Goal: Task Accomplishment & Management: Use online tool/utility

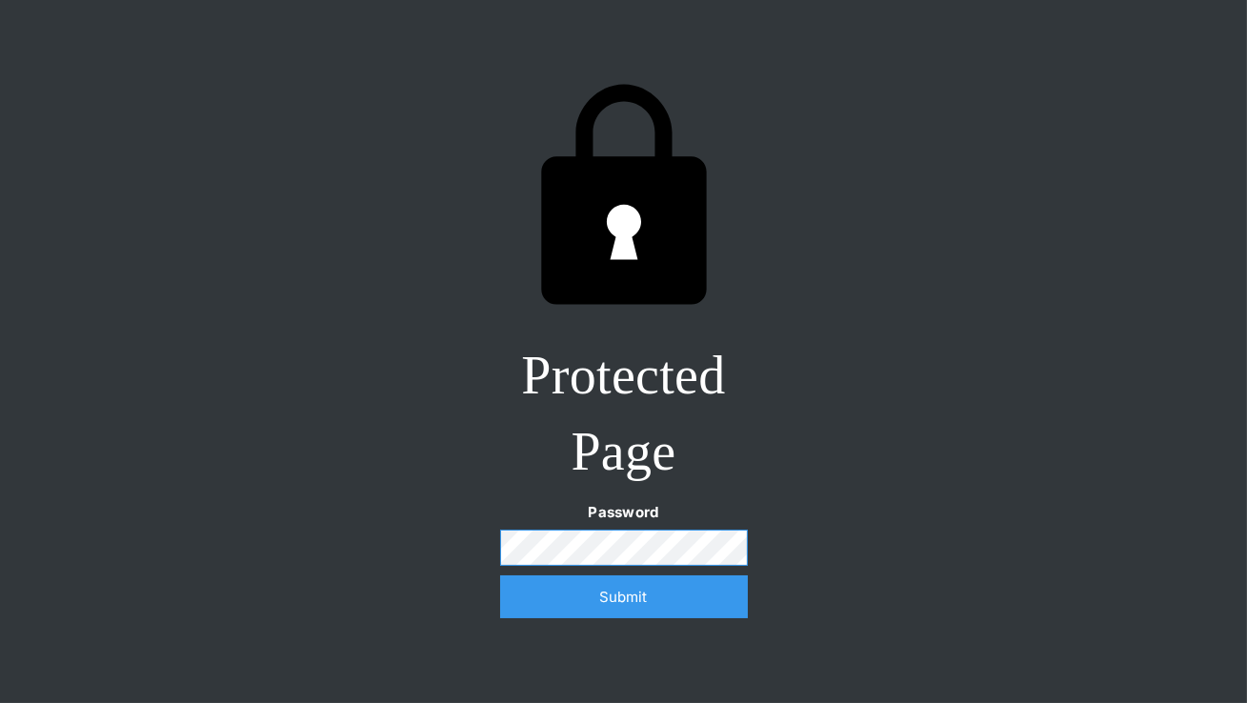
click at [624, 702] on com-1password-button at bounding box center [624, 703] width 0 height 0
click at [619, 593] on input "Submit" at bounding box center [624, 596] width 248 height 43
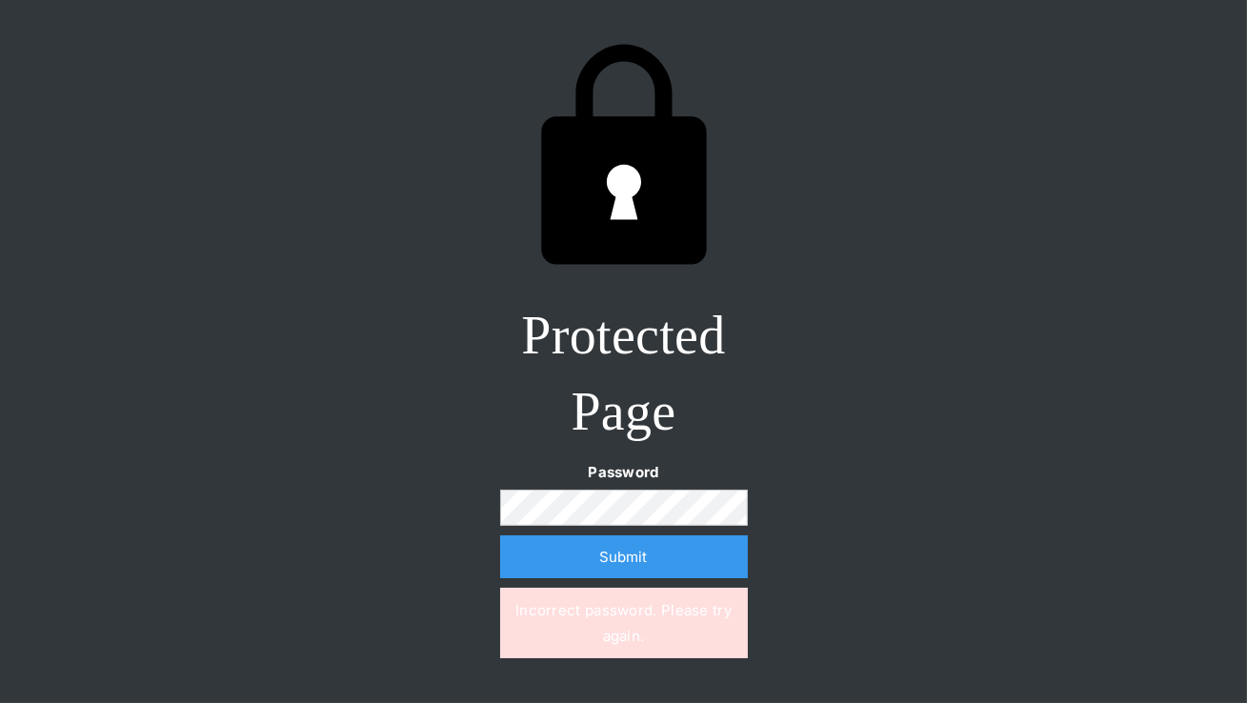
click at [616, 569] on input "Submit" at bounding box center [624, 556] width 248 height 43
click at [598, 568] on input "Submit" at bounding box center [624, 556] width 248 height 43
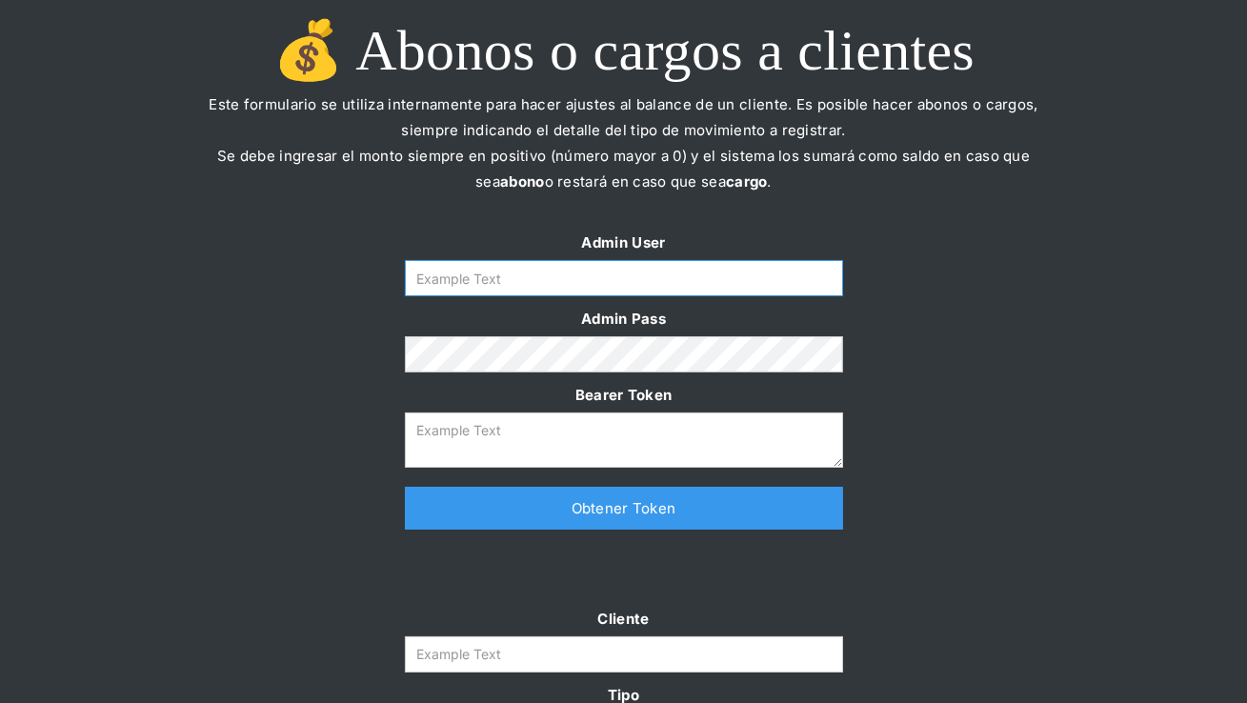
click at [649, 281] on input "Form" at bounding box center [624, 278] width 438 height 36
type input "[PERSON_NAME][EMAIL_ADDRESS][DOMAIN_NAME]"
click at [525, 509] on link "Obtener Token" at bounding box center [624, 508] width 438 height 43
type textarea "eyJhbGciOiJSUzI1NiIsInR5cCI6IkpXVCJ9.eyJkYXRhIjp7ImlkIjoiZ2VyYWxkaW5lQHNvbW9zcm…"
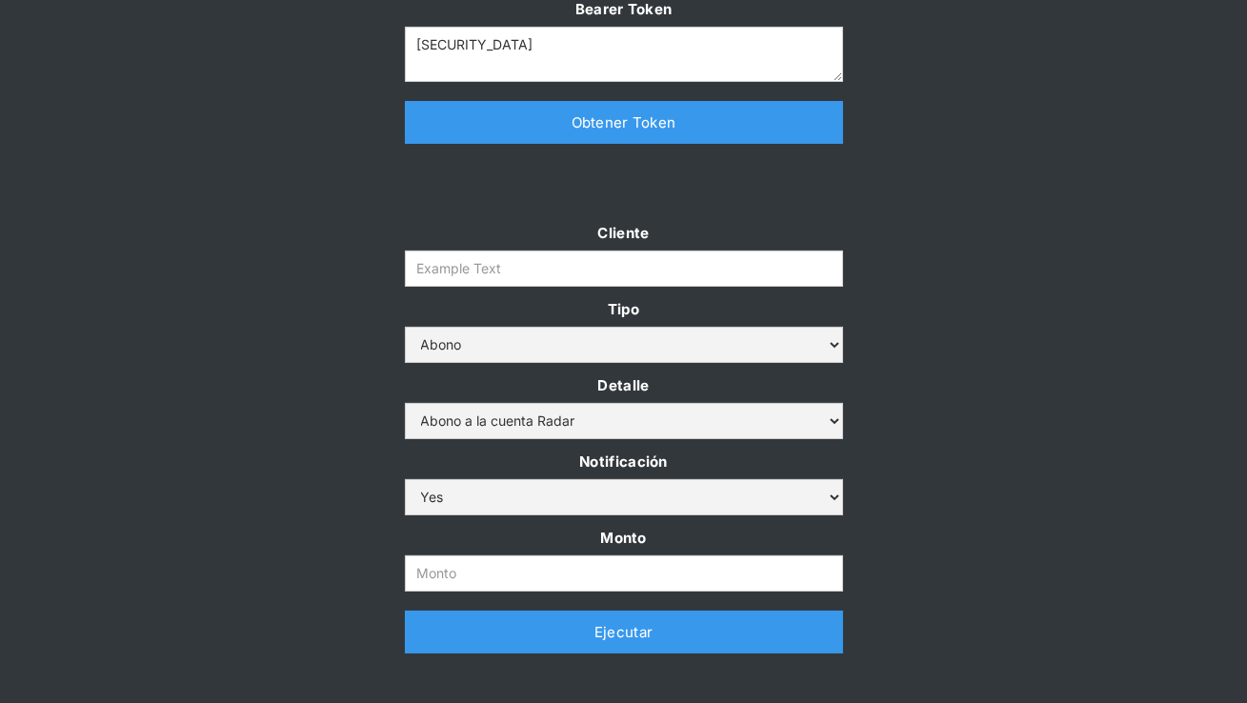
scroll to position [389, 0]
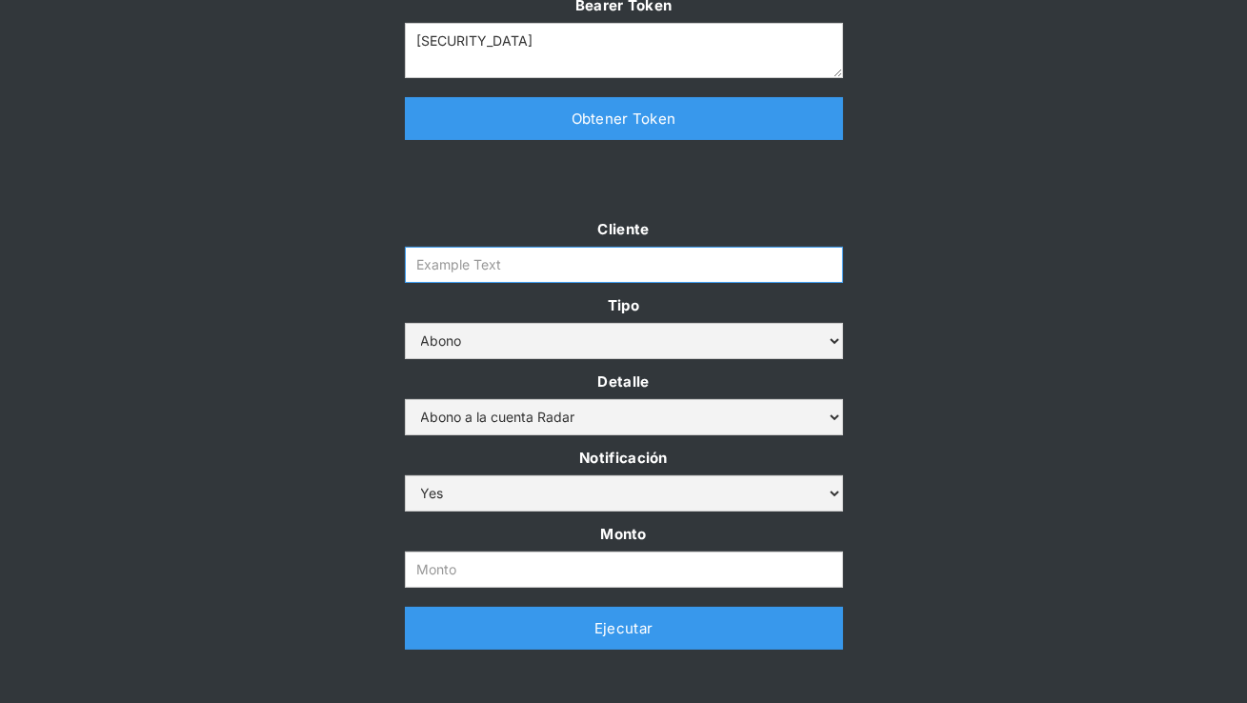
click at [489, 274] on input "Cliente" at bounding box center [624, 265] width 438 height 36
paste input "urigol-rt"
type input "urigol-rt"
click at [486, 338] on select "Abono Cargo" at bounding box center [624, 341] width 438 height 36
select select "cargo"
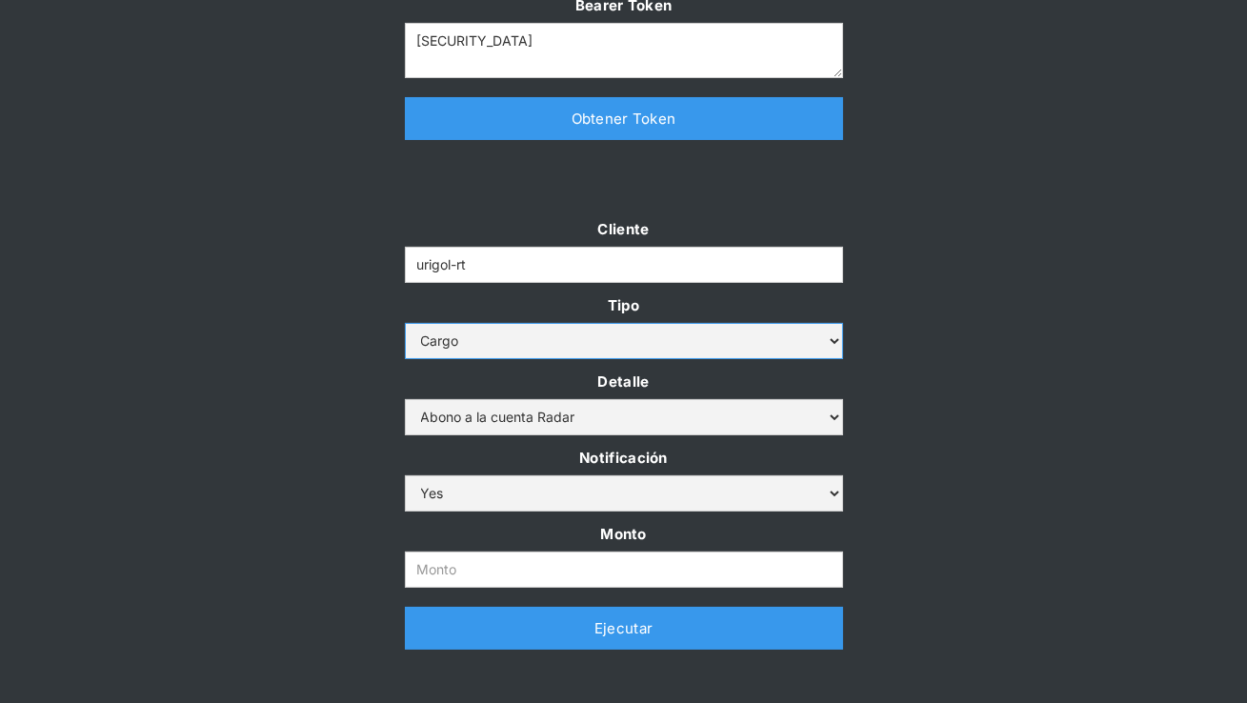
click at [405, 323] on select "Abono Cargo" at bounding box center [624, 341] width 438 height 36
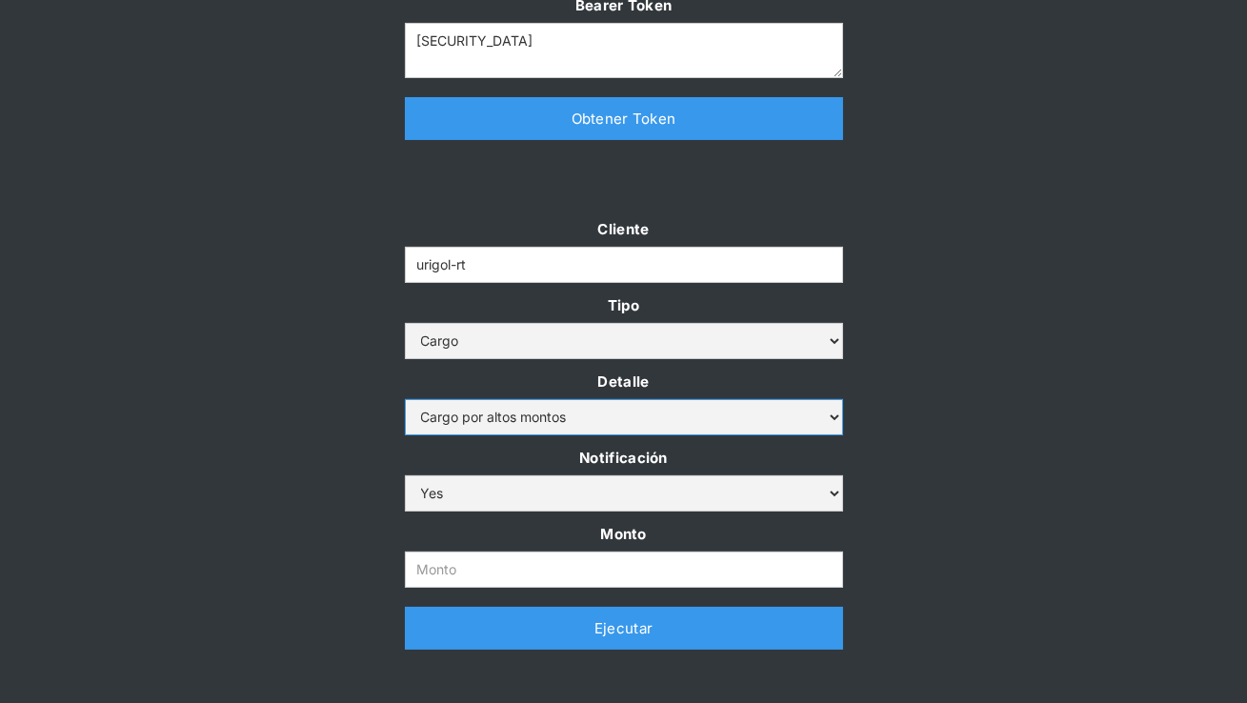
click at [476, 424] on select "Cargo por altos montos Ajuste a la cuenta Cobro comisión Radar" at bounding box center [624, 417] width 438 height 36
select select "5"
click at [405, 399] on select "Cargo por altos montos Ajuste a la cuenta Cobro comisión Radar" at bounding box center [624, 417] width 438 height 36
click at [388, 442] on div "Cliente urigol-rt Tipo Abono Cargo Detalle Cargo por altos montos Ajuste a la c…" at bounding box center [624, 442] width 476 height 452
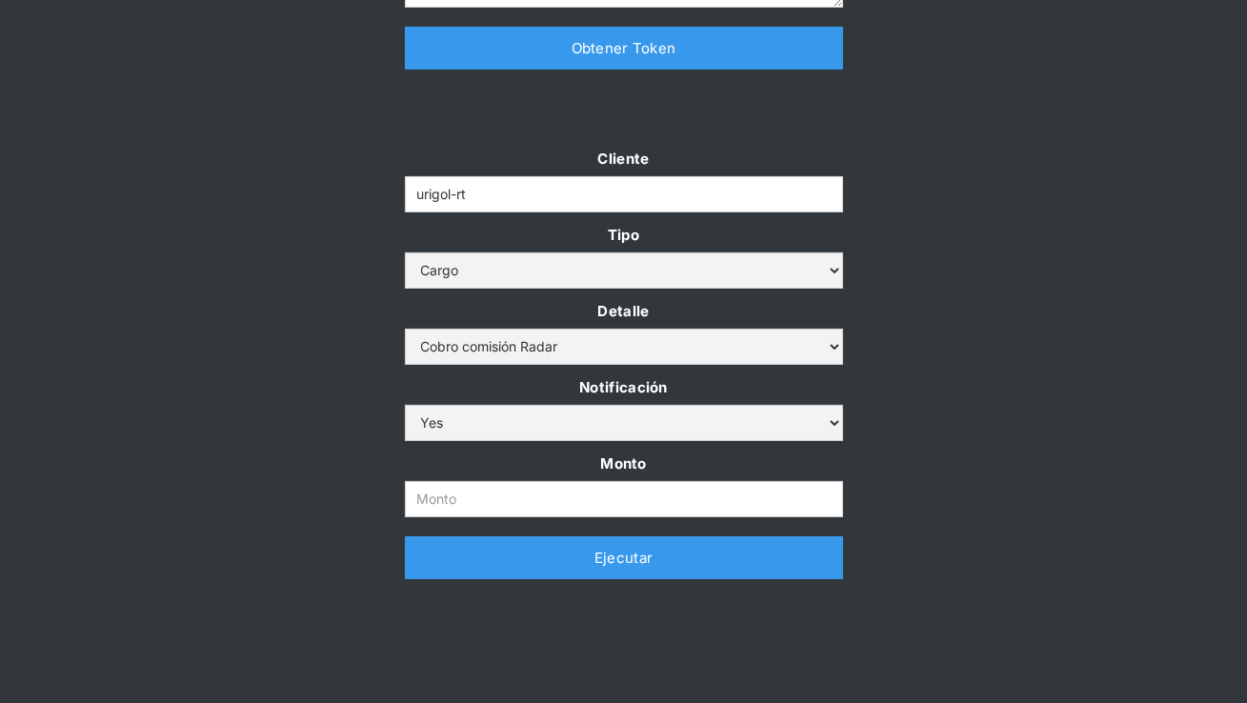
scroll to position [480, 0]
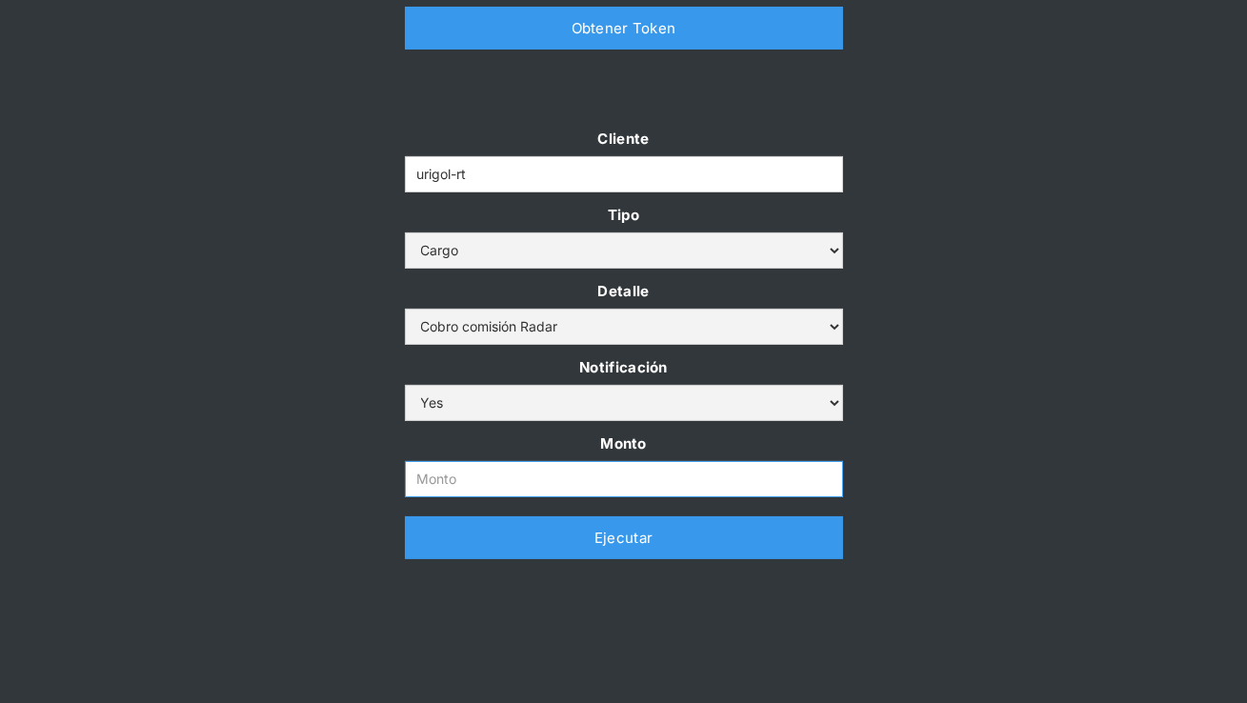
click at [435, 483] on input "Monto" at bounding box center [624, 479] width 438 height 36
paste input "8.129.853"
type input "8.129.853"
click at [918, 435] on div "Cliente urigol-rt Tipo Abono Cargo Detalle Cargo por altos montos Ajuste a la c…" at bounding box center [623, 352] width 1247 height 452
click at [597, 546] on link "Ejecutar" at bounding box center [624, 537] width 438 height 43
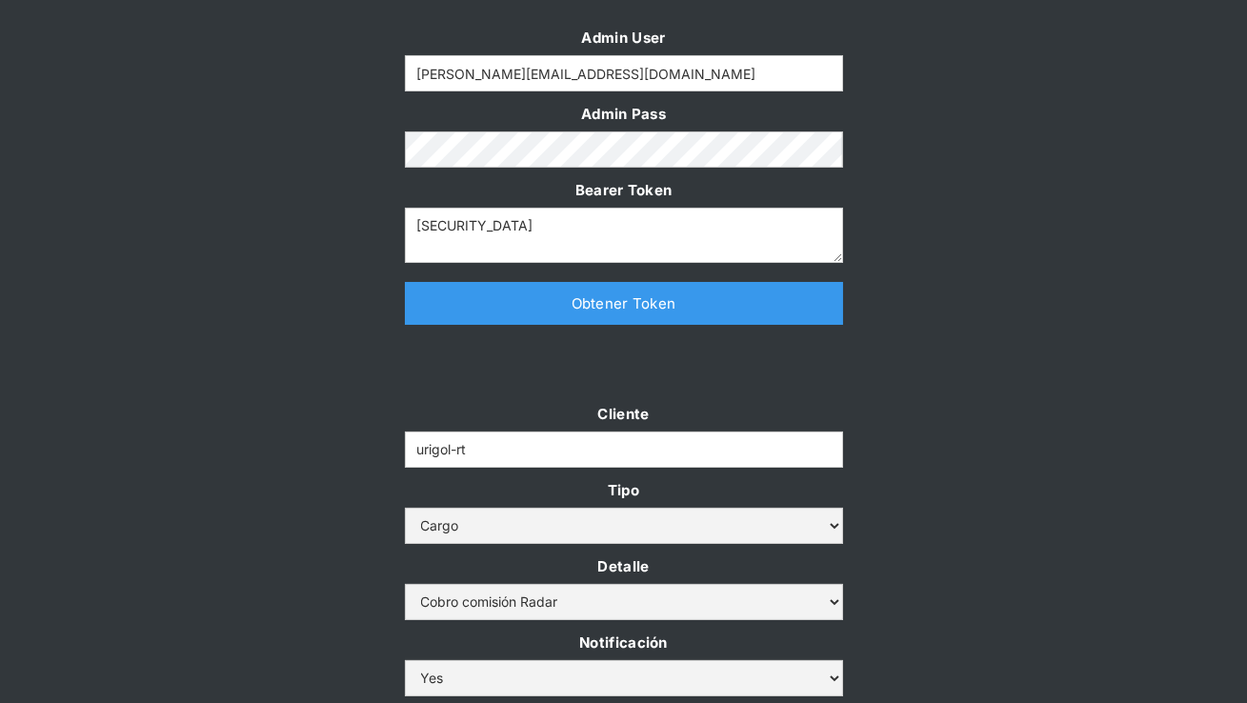
scroll to position [215, 0]
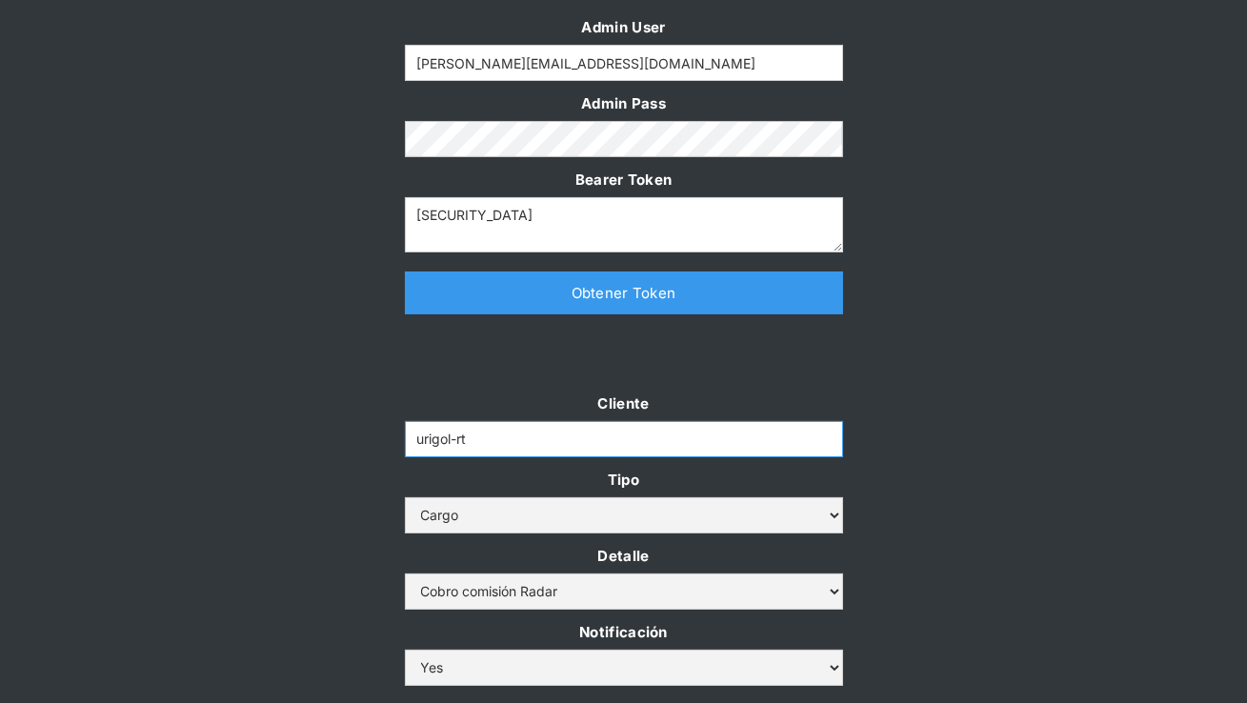
drag, startPoint x: 515, startPoint y: 438, endPoint x: 295, endPoint y: 437, distance: 220.0
click at [295, 437] on div "Cliente urigol-rt Tipo Abono Cargo Detalle Cargo por altos montos Ajuste a la c…" at bounding box center [623, 616] width 1247 height 452
paste input "bysolutions"
type input "bysolutions-rt"
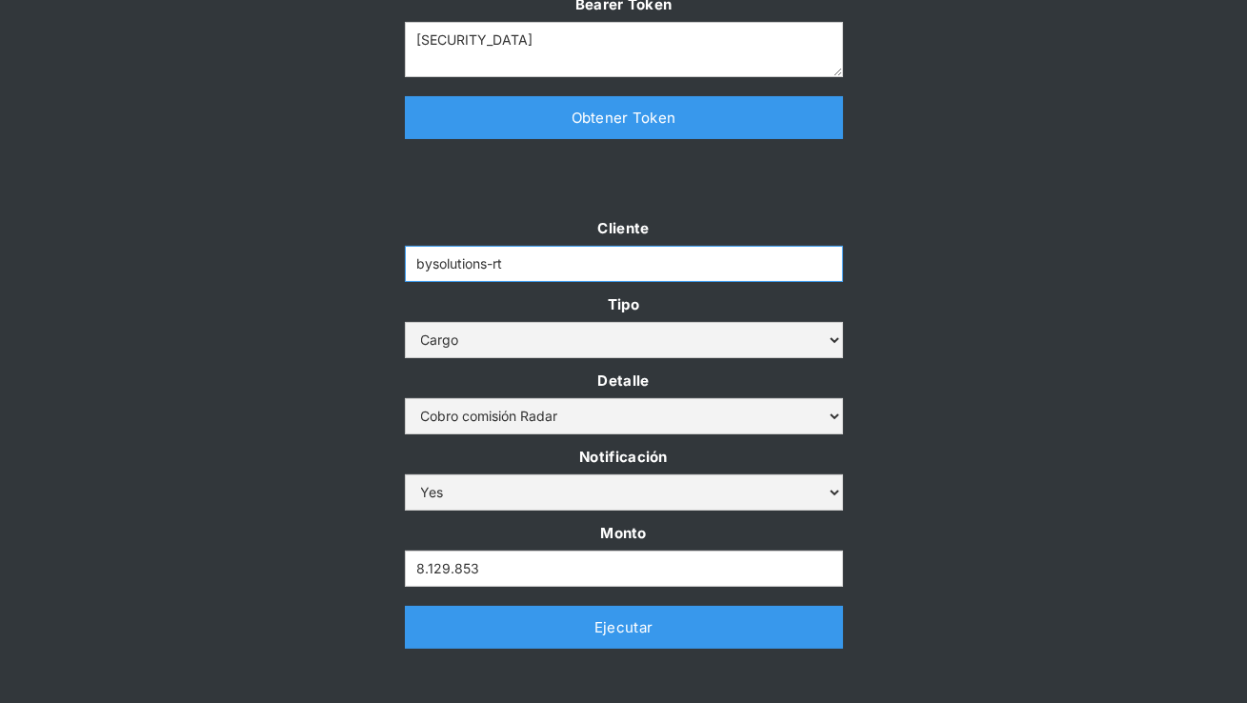
scroll to position [400, 0]
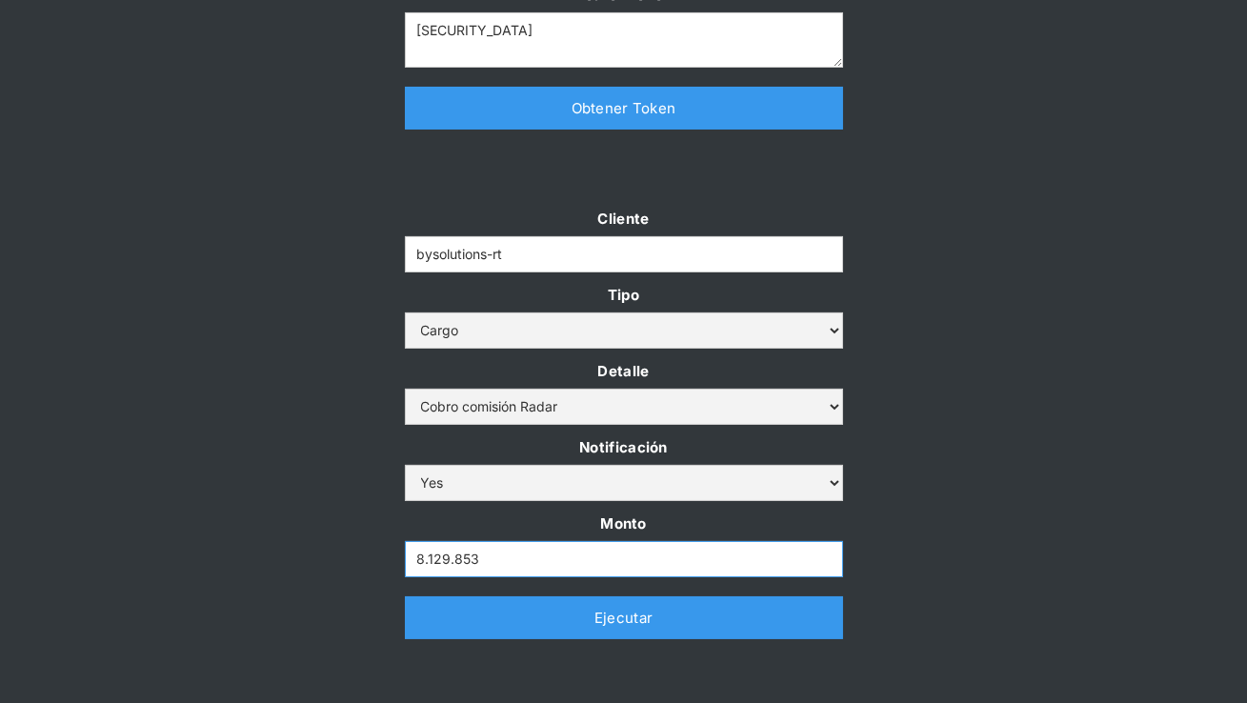
drag, startPoint x: 494, startPoint y: 558, endPoint x: 283, endPoint y: 558, distance: 211.4
click at [283, 558] on div "Cliente bysolutions-rt Tipo Abono Cargo Detalle Cargo por altos montos Ajuste a…" at bounding box center [623, 432] width 1247 height 452
paste input "30.824.971"
type input "30.824.971"
click at [979, 459] on div "Cliente bysolutions-rt Tipo Abono Cargo Detalle Cargo por altos montos Ajuste a…" at bounding box center [623, 432] width 1247 height 452
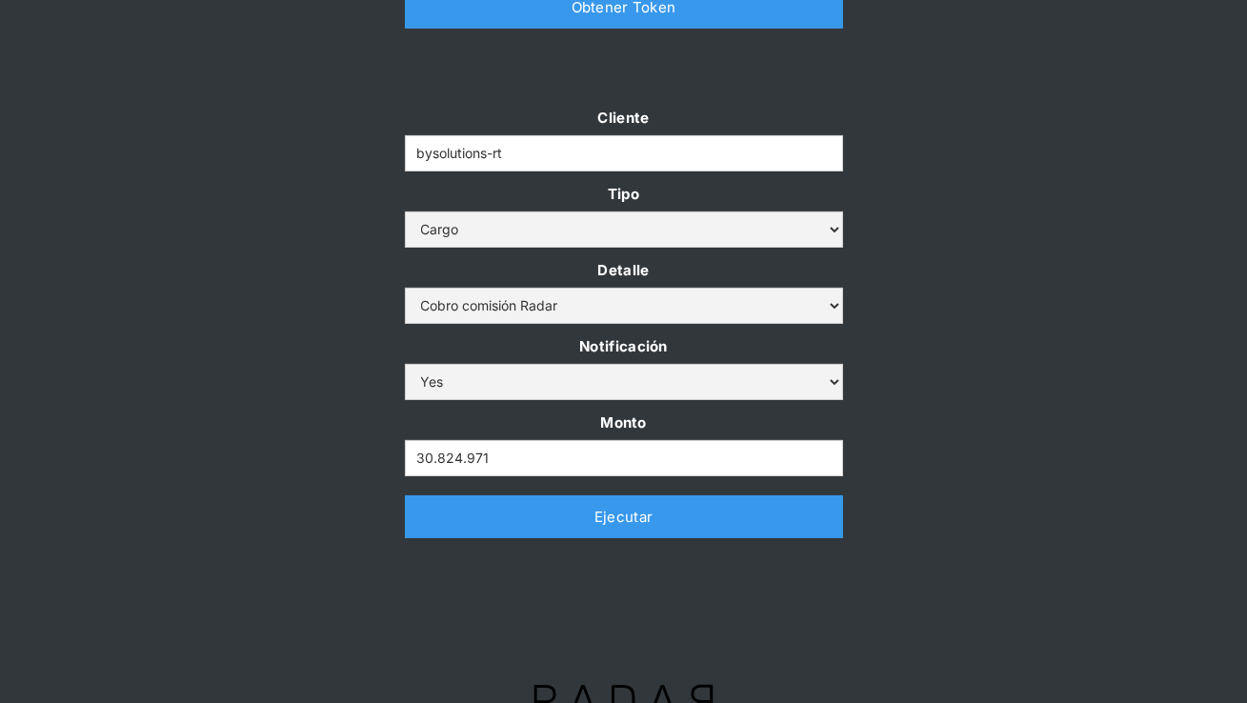
scroll to position [502, 0]
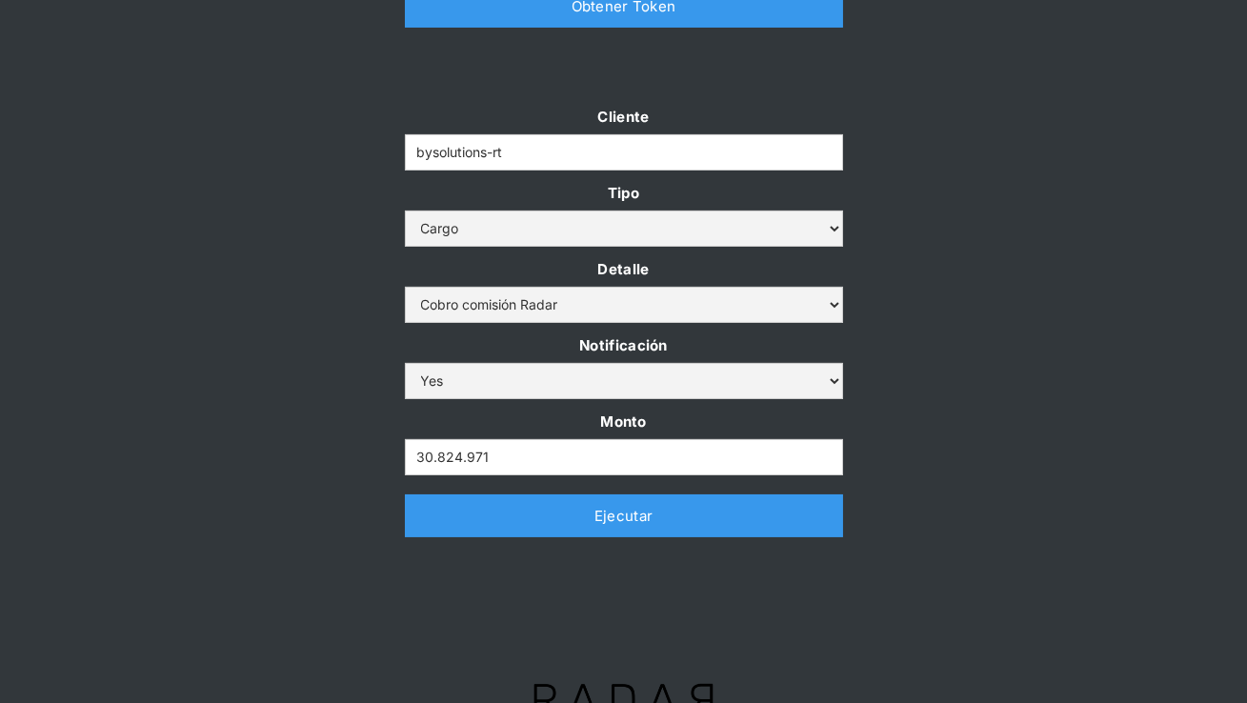
click at [589, 518] on link "Ejecutar" at bounding box center [624, 515] width 438 height 43
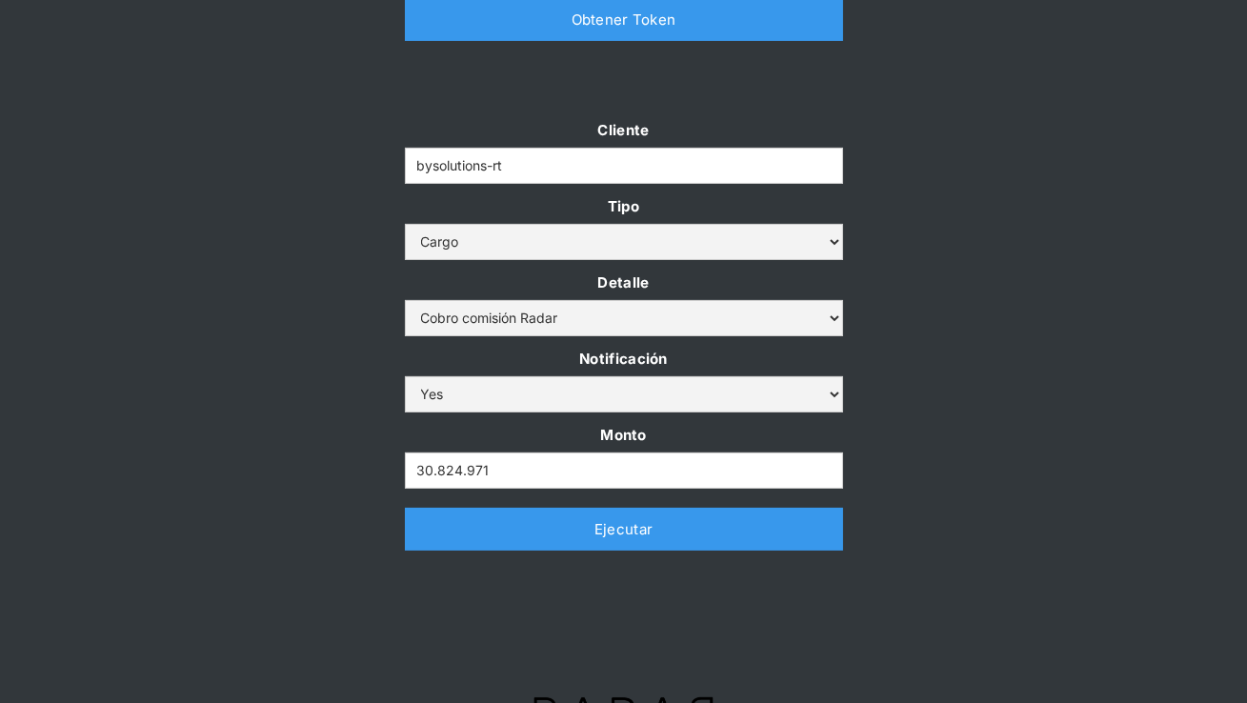
scroll to position [545, 0]
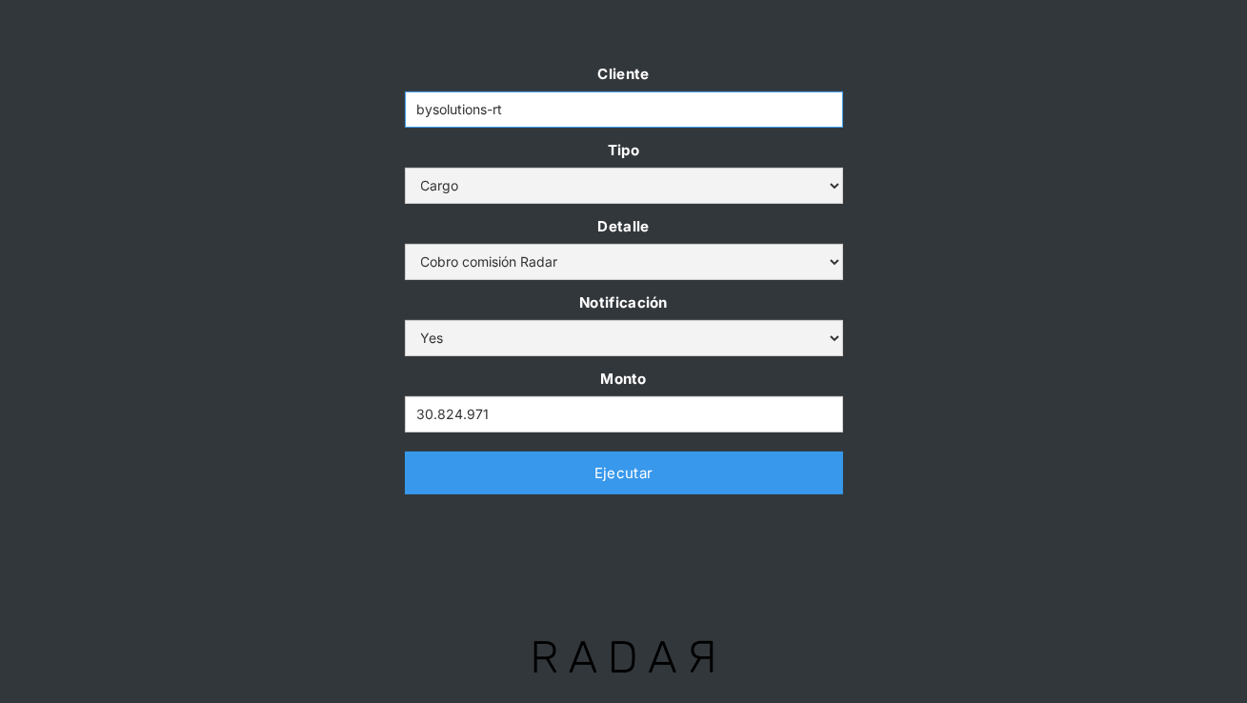
drag, startPoint x: 556, startPoint y: 116, endPoint x: 319, endPoint y: 120, distance: 237.1
click at [319, 120] on div "Cliente bysolutions-rt Tipo Abono Cargo Detalle Cargo por altos montos Ajuste a…" at bounding box center [623, 287] width 1247 height 452
drag, startPoint x: 511, startPoint y: 110, endPoint x: 349, endPoint y: 105, distance: 162.0
click at [349, 105] on div "Cliente bysolutions-rt Tipo Abono Cargo Detalle Cargo por altos montos Ajuste a…" at bounding box center [623, 287] width 1247 height 452
paste input "prontopaga"
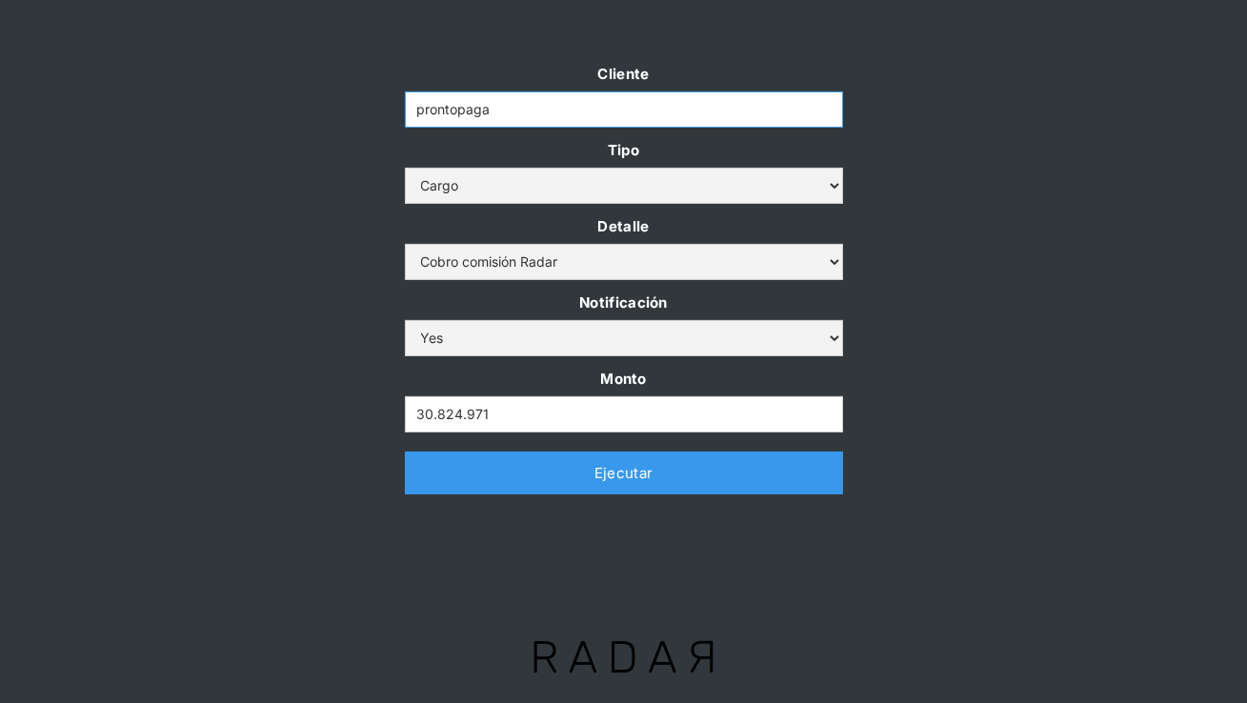
type input "prontopaga"
click at [1011, 229] on div "Cliente prontopaga Tipo Abono Cargo Detalle Cargo por altos montos Ajuste a la …" at bounding box center [623, 287] width 1247 height 452
drag, startPoint x: 502, startPoint y: 420, endPoint x: 303, endPoint y: 417, distance: 199.0
click at [303, 417] on div "Cliente prontopaga Tipo Abono Cargo Detalle Cargo por altos montos Ajuste a la …" at bounding box center [623, 287] width 1247 height 452
paste input "7.596.793"
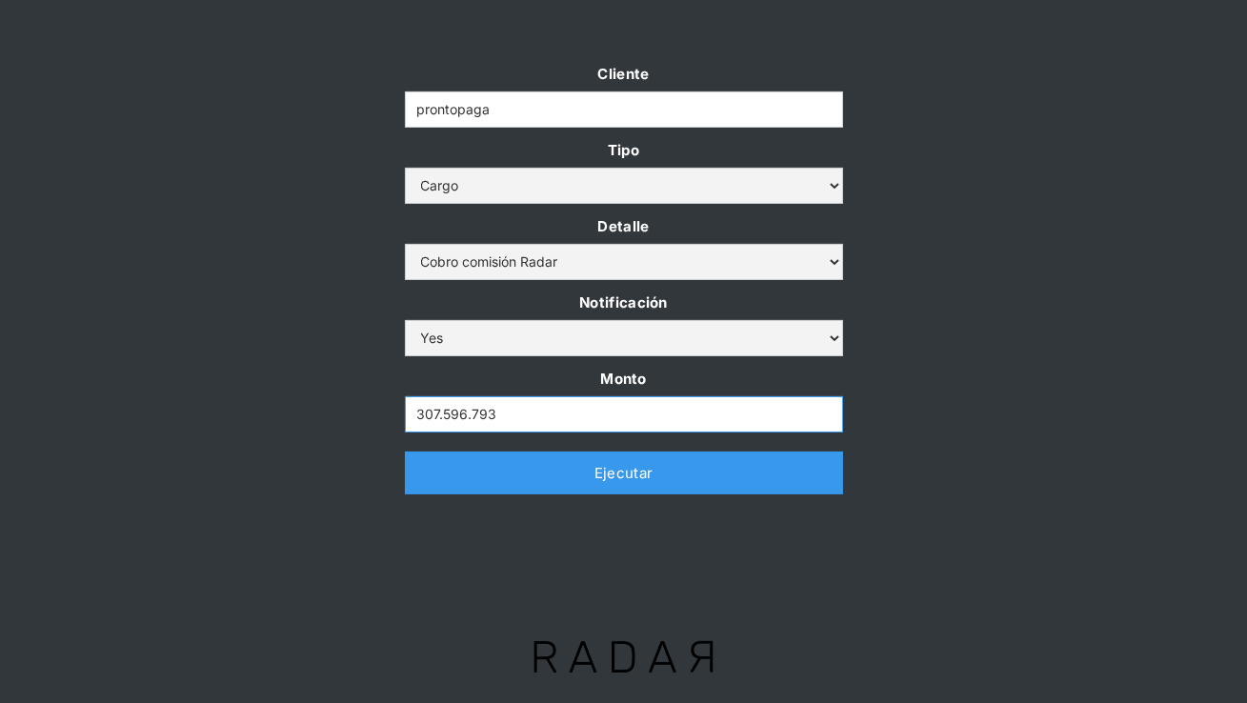
type input "307.596.793"
click at [303, 417] on div "Cliente prontopaga Tipo Abono Cargo Detalle Cargo por altos montos Ajuste a la …" at bounding box center [623, 287] width 1247 height 452
click at [484, 480] on link "Ejecutar" at bounding box center [624, 472] width 438 height 43
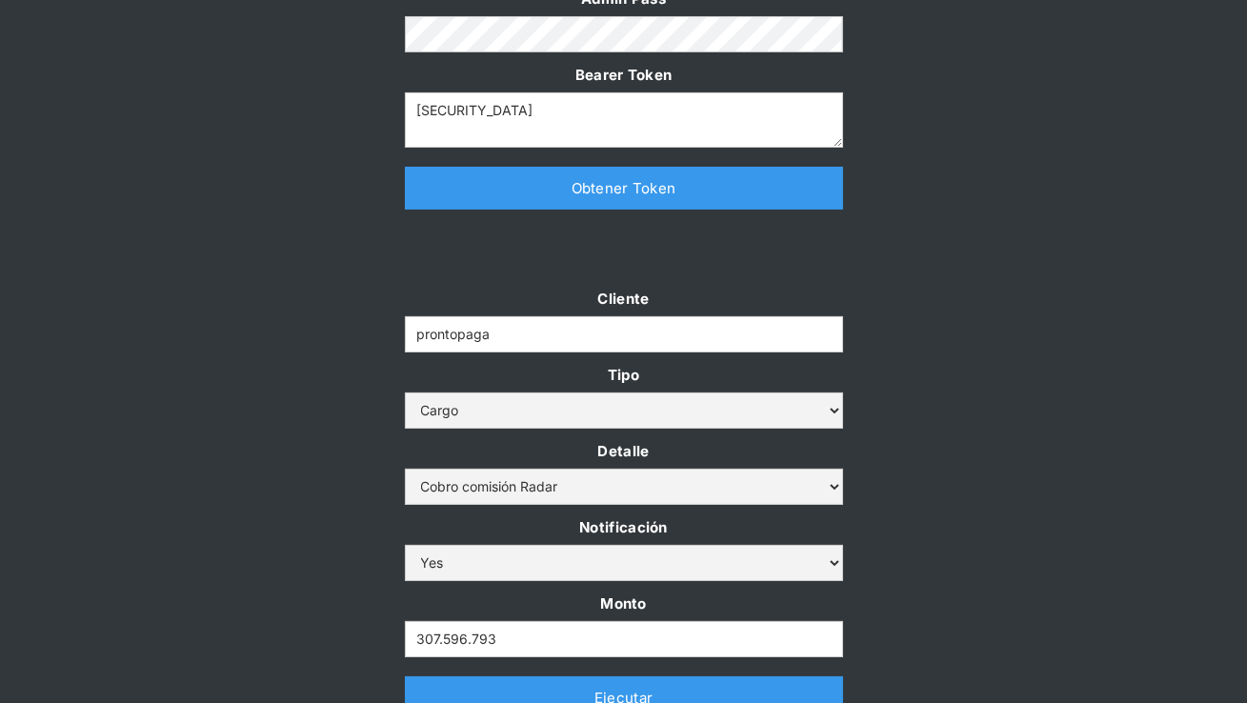
scroll to position [326, 0]
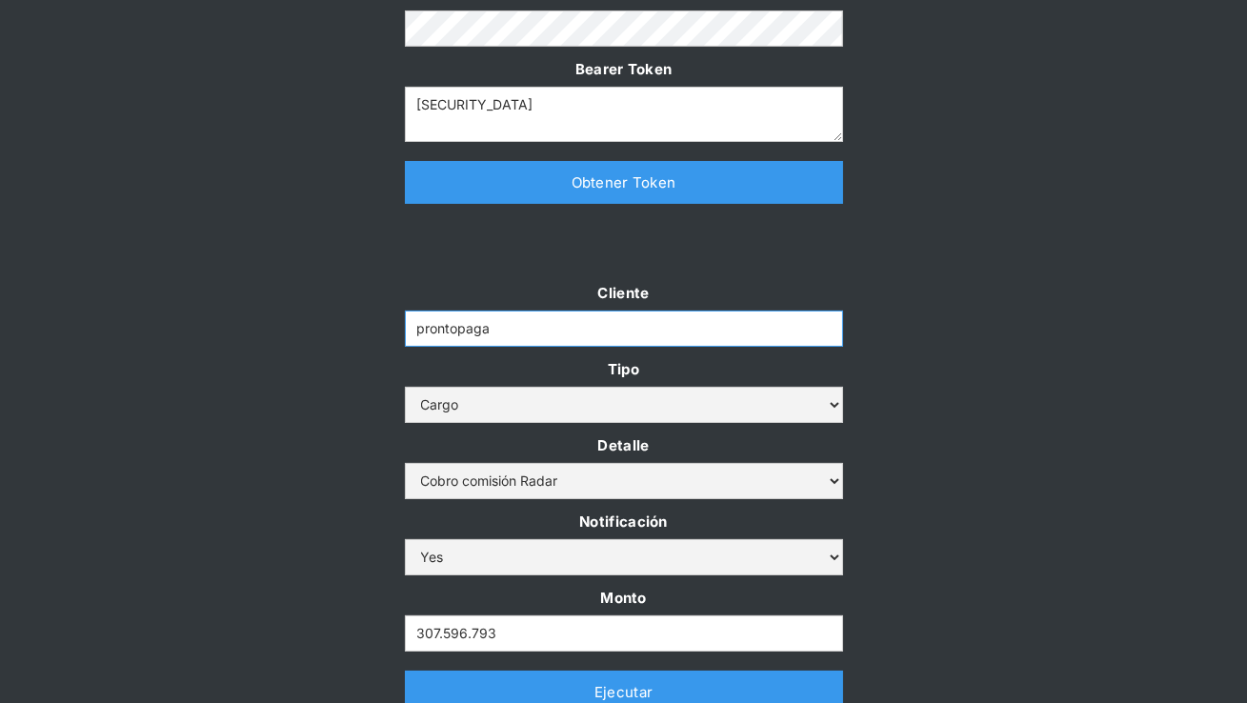
drag, startPoint x: 528, startPoint y: 333, endPoint x: 297, endPoint y: 331, distance: 230.5
click at [296, 331] on div "Cliente prontopaga Tipo Abono Cargo Detalle Cargo por altos montos Ajuste a la …" at bounding box center [623, 506] width 1247 height 452
paste input "remitee"
type input "remitee"
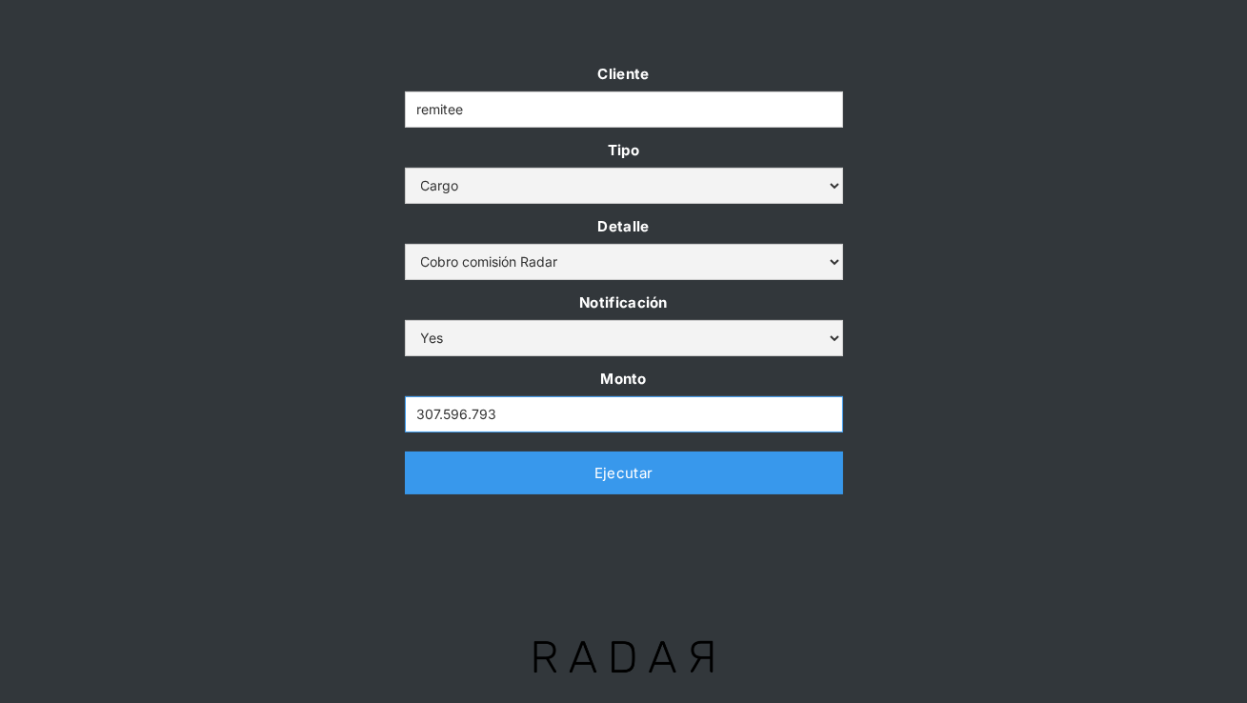
drag, startPoint x: 524, startPoint y: 413, endPoint x: 253, endPoint y: 413, distance: 270.4
click at [253, 413] on div "Cliente remitee Tipo Abono Cargo Detalle Cargo por altos montos Ajuste a la cue…" at bounding box center [623, 287] width 1247 height 452
paste input "25.362.356"
type input "25.362.356"
click at [253, 413] on div "Cliente remitee Tipo Abono Cargo Detalle Cargo por altos montos Ajuste a la cue…" at bounding box center [623, 287] width 1247 height 452
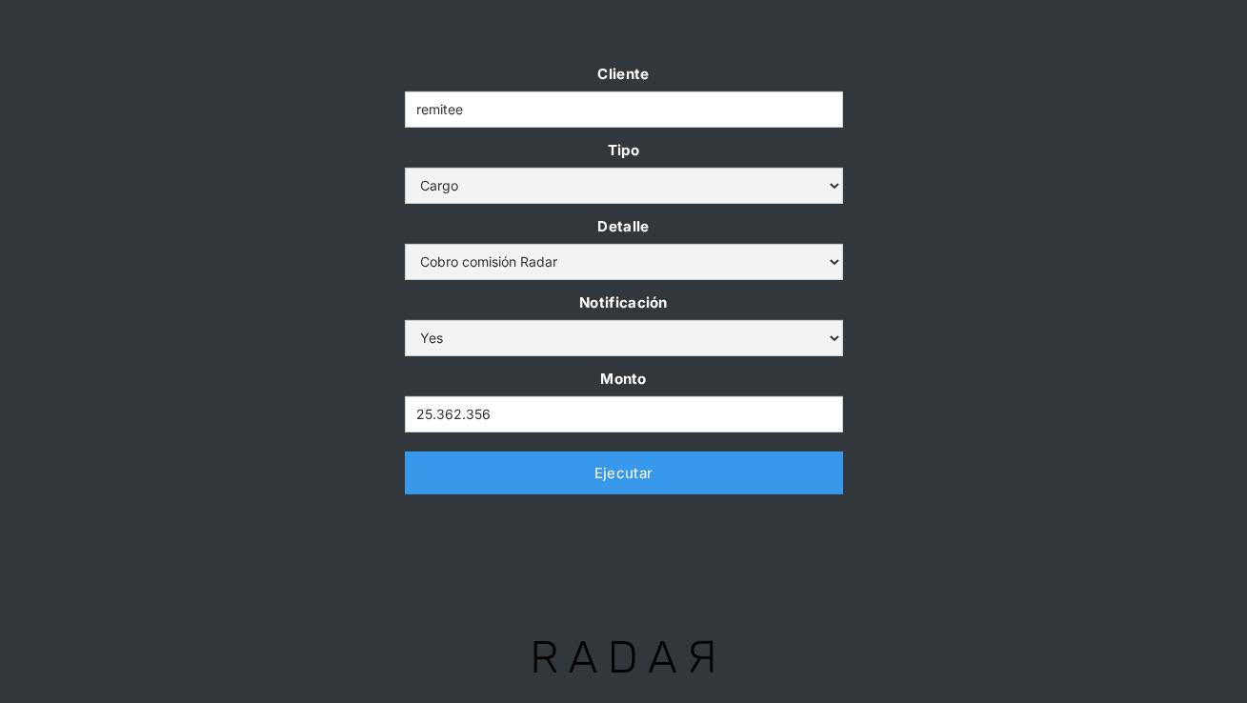
click at [484, 469] on link "Ejecutar" at bounding box center [624, 472] width 438 height 43
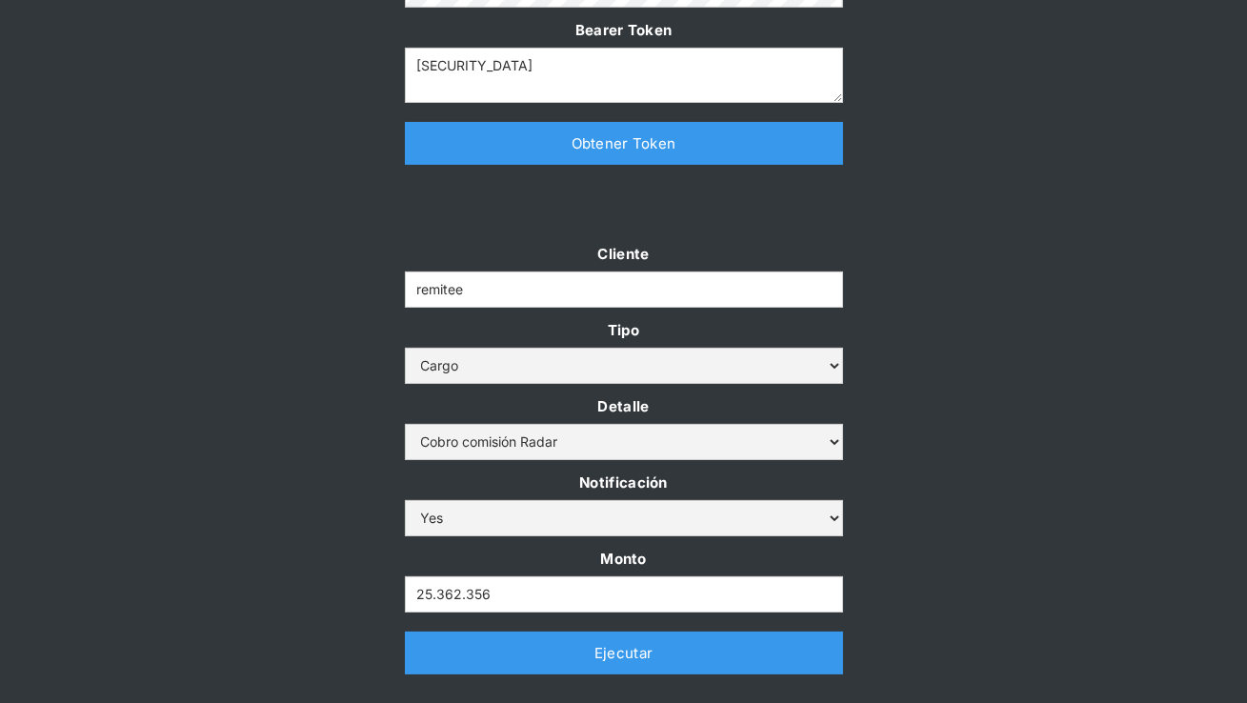
scroll to position [367, 0]
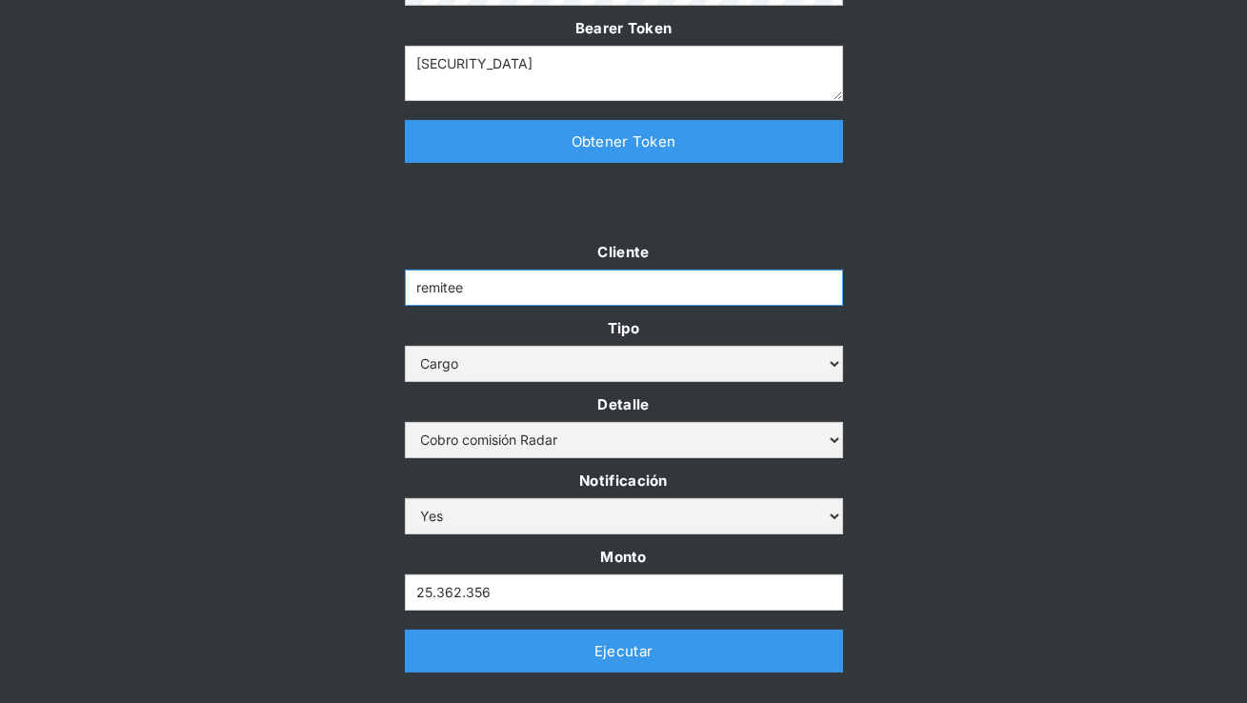
drag, startPoint x: 491, startPoint y: 290, endPoint x: 328, endPoint y: 283, distance: 164.0
click at [328, 284] on div "Cliente remitee Tipo Abono Cargo Detalle Cargo por altos montos Ajuste a la cue…" at bounding box center [623, 465] width 1247 height 452
paste input "dlocal"
type input "dlocal"
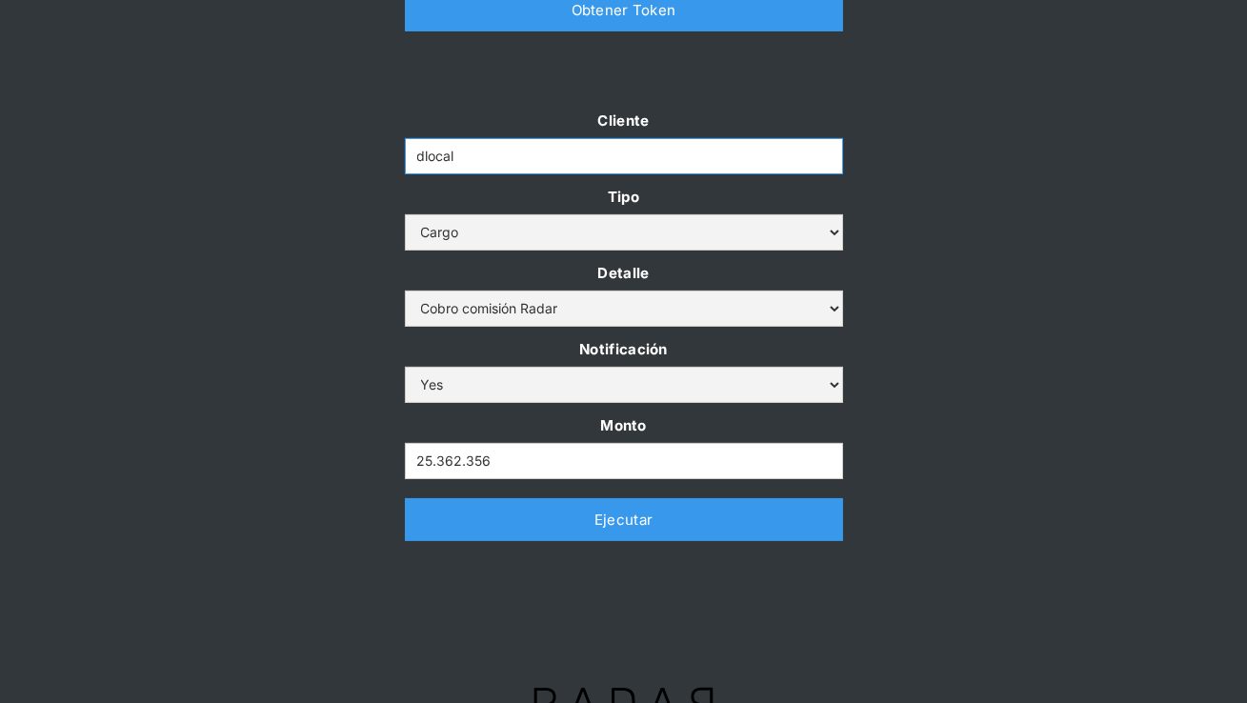
scroll to position [545, 0]
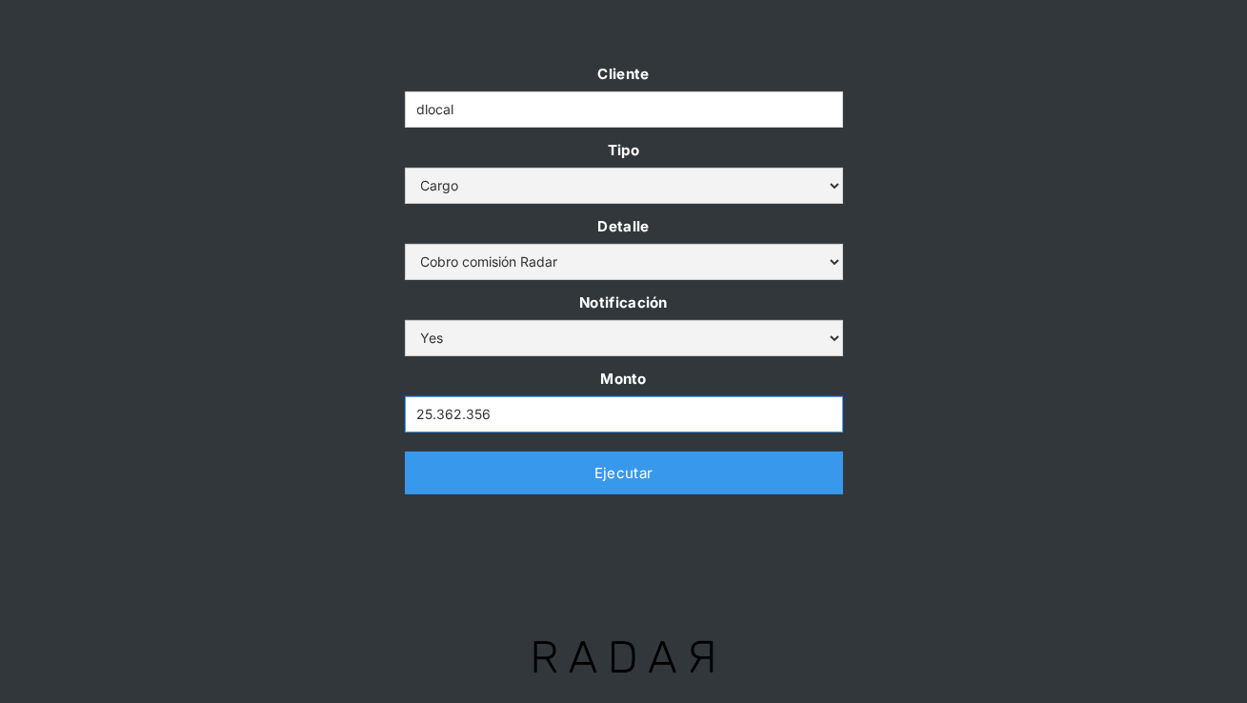
drag, startPoint x: 498, startPoint y: 411, endPoint x: 322, endPoint y: 411, distance: 176.2
click at [322, 411] on div "Cliente dlocal Tipo Abono Cargo Detalle Cargo por altos montos Ajuste a la cuen…" at bounding box center [623, 287] width 1247 height 452
paste input "6.659.553"
type input "6.659.553"
click at [320, 411] on div "Cliente dlocal Tipo Abono Cargo Detalle Cargo por altos montos Ajuste a la cuen…" at bounding box center [623, 287] width 1247 height 452
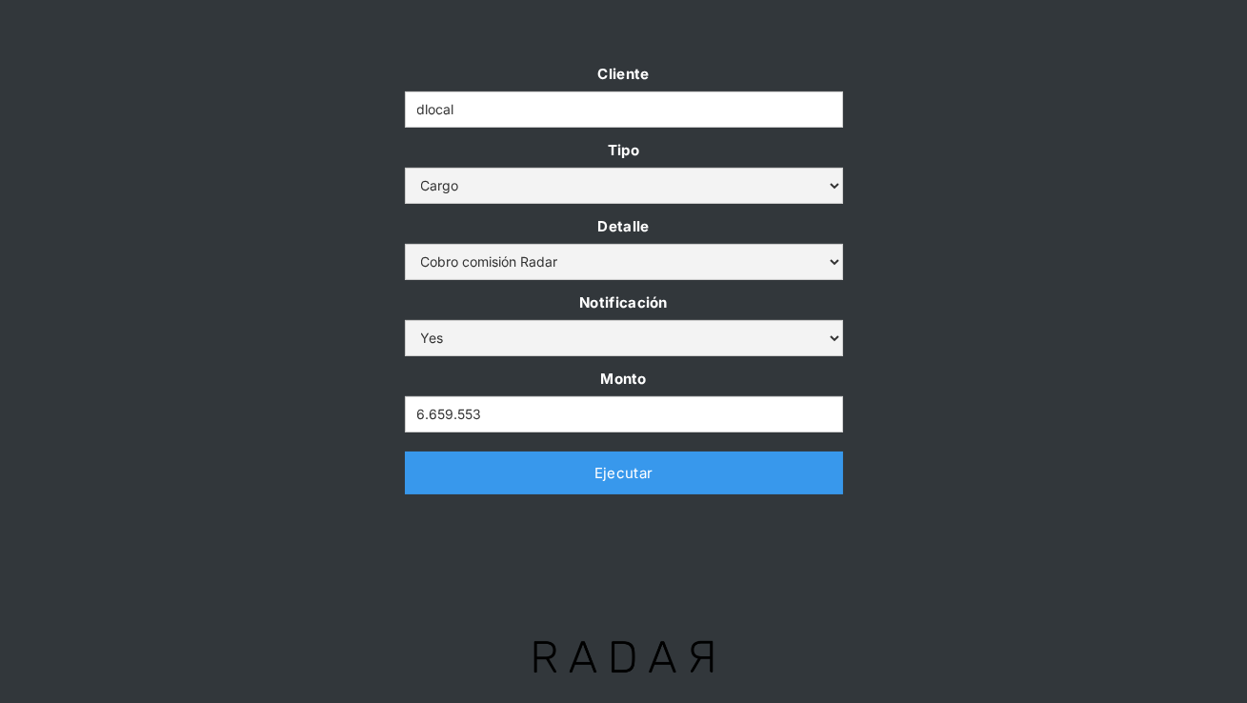
click at [452, 464] on link "Ejecutar" at bounding box center [624, 472] width 438 height 43
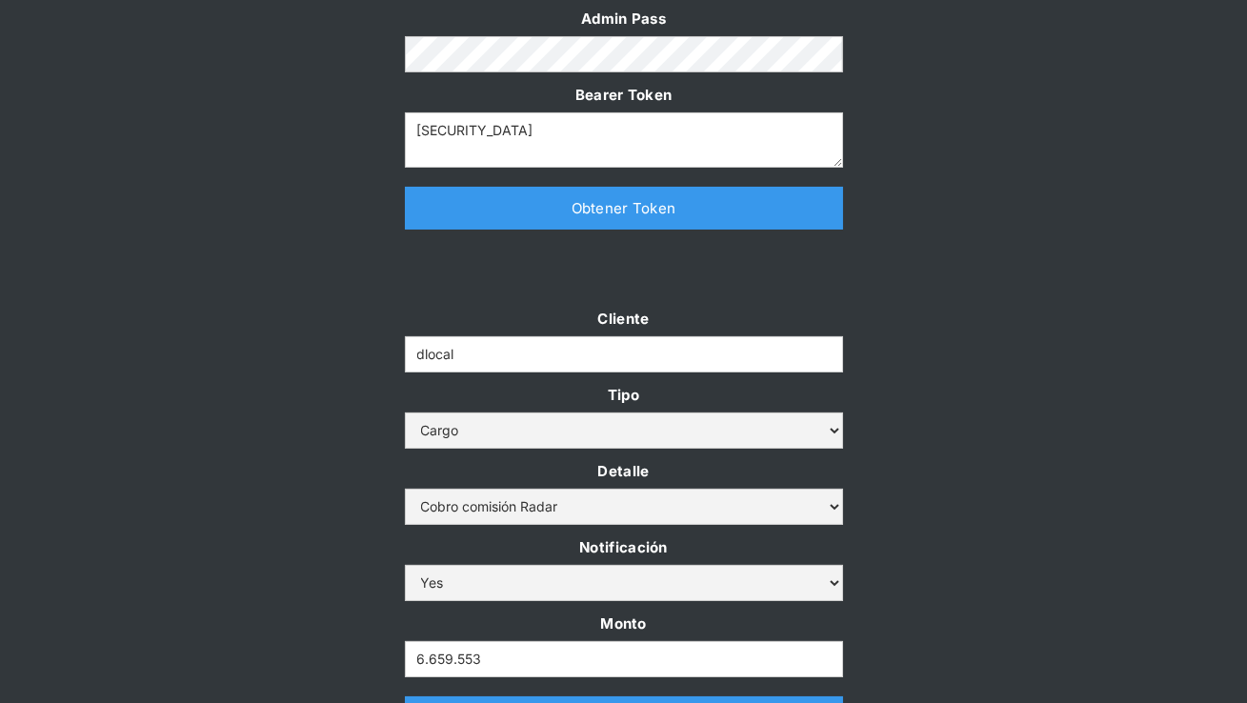
scroll to position [355, 0]
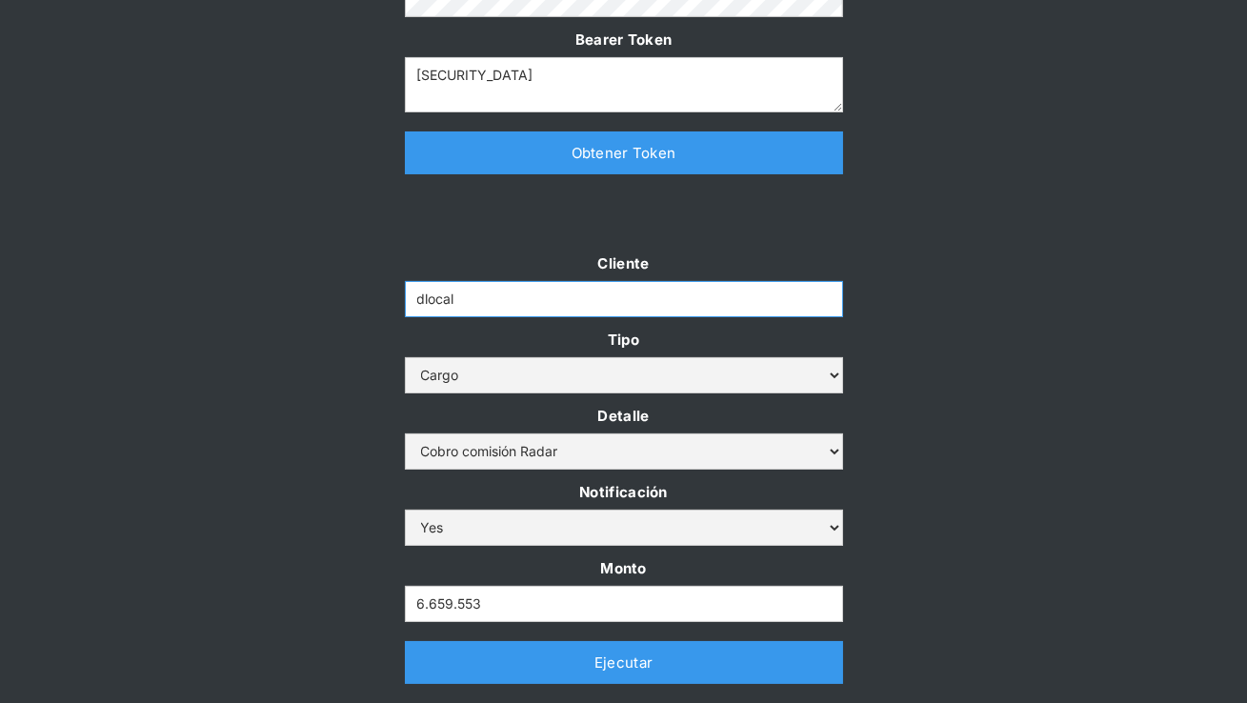
drag, startPoint x: 478, startPoint y: 304, endPoint x: 358, endPoint y: 299, distance: 120.1
click at [358, 299] on div "Cliente dlocal Tipo Abono Cargo Detalle Cargo por altos montos Ajuste a la cuen…" at bounding box center [623, 476] width 1247 height 452
paste input "[PERSON_NAME]-rt"
type input "[PERSON_NAME]-rt"
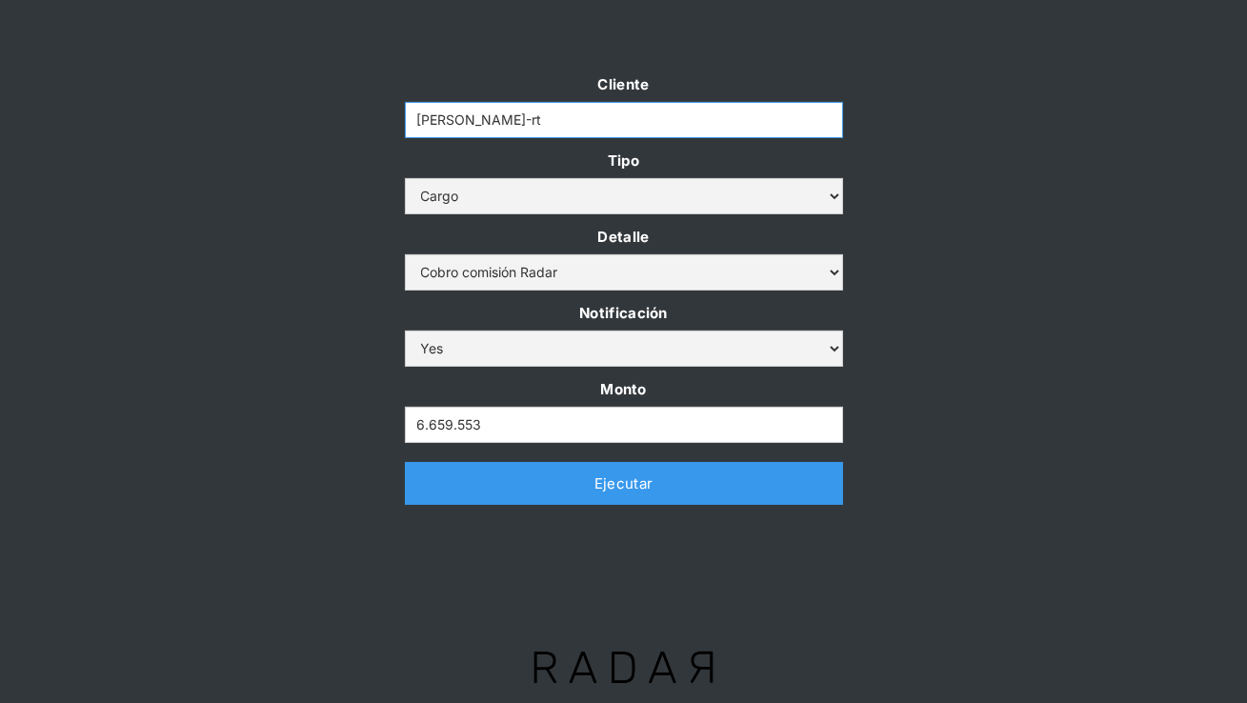
scroll to position [545, 0]
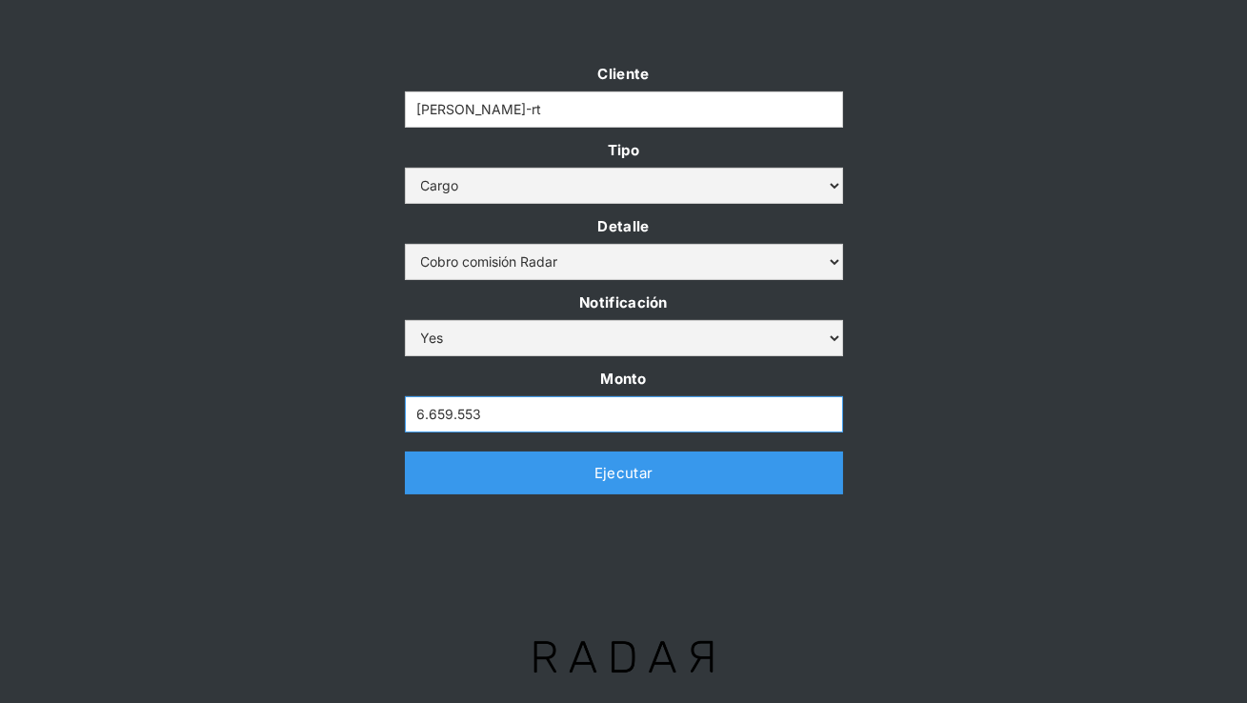
drag, startPoint x: 499, startPoint y: 415, endPoint x: 193, endPoint y: 414, distance: 305.7
click at [193, 414] on div "Cliente coster-rt Tipo Abono Cargo Detalle Cargo por altos montos Ajuste a la c…" at bounding box center [623, 287] width 1247 height 452
paste input "24.278.994"
type input "24.278.994"
click at [193, 434] on div "Cliente coster-rt Tipo Abono Cargo Detalle Cargo por altos montos Ajuste a la c…" at bounding box center [623, 287] width 1247 height 452
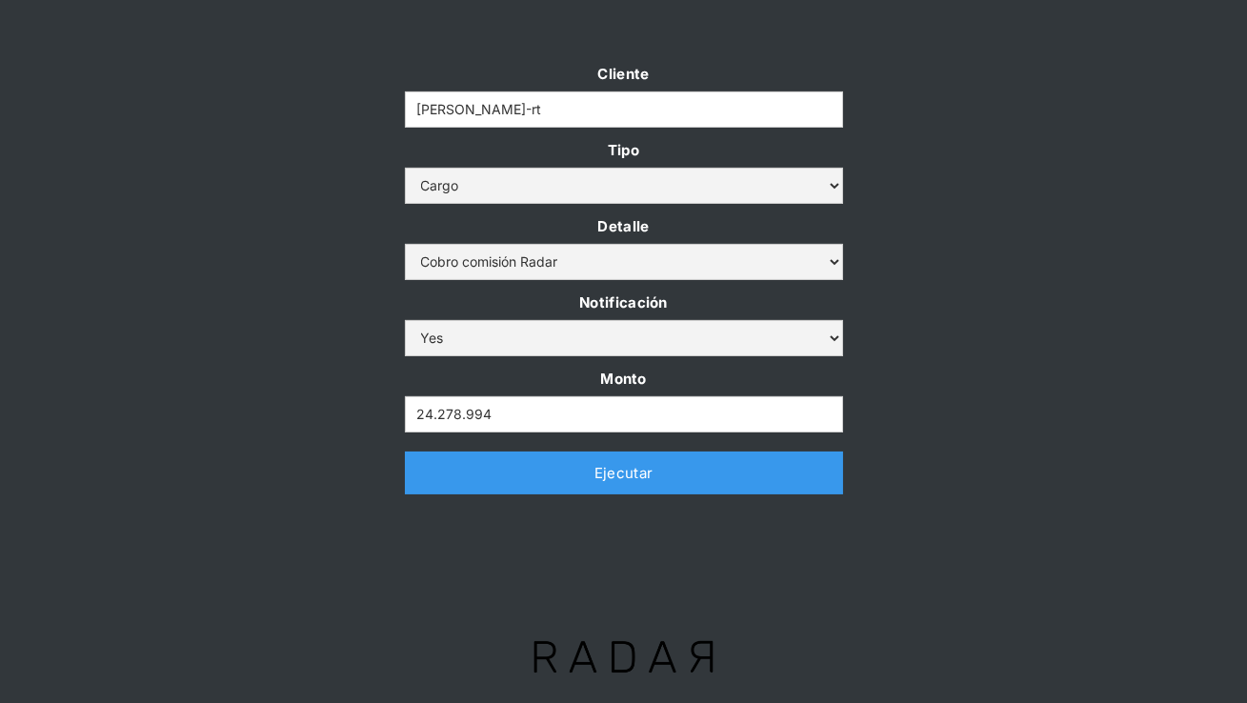
click at [459, 470] on link "Ejecutar" at bounding box center [624, 472] width 438 height 43
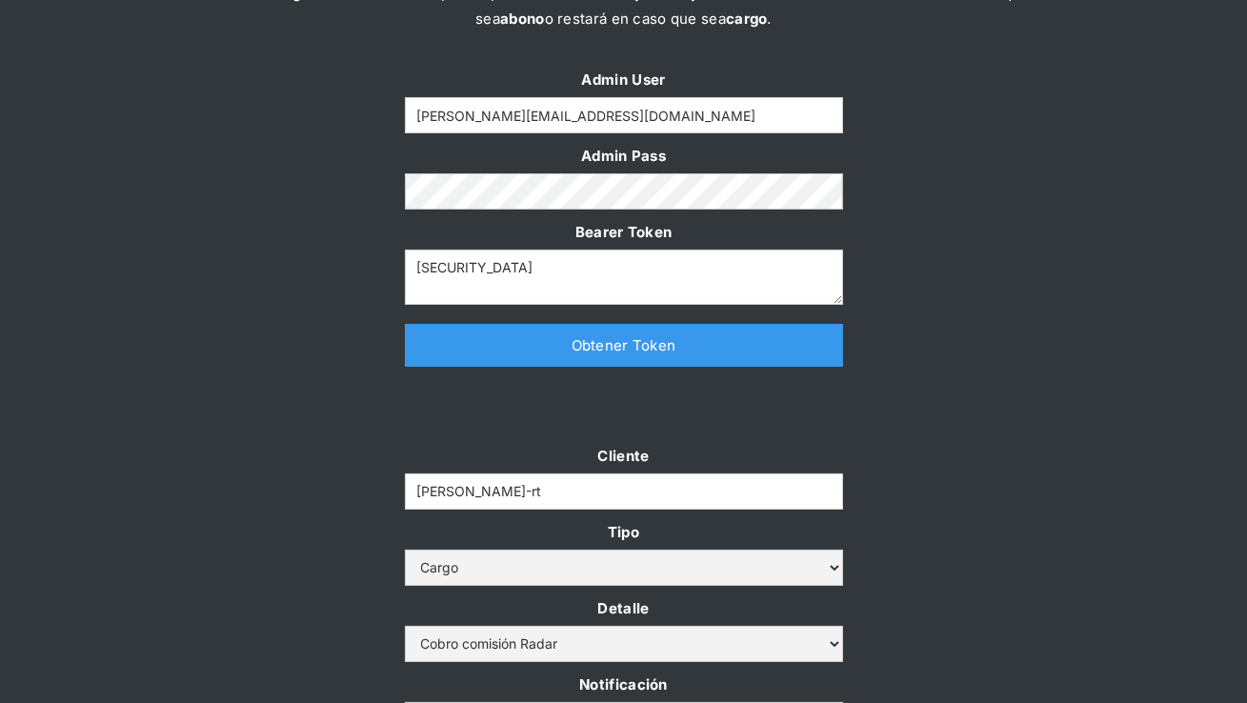
scroll to position [269, 0]
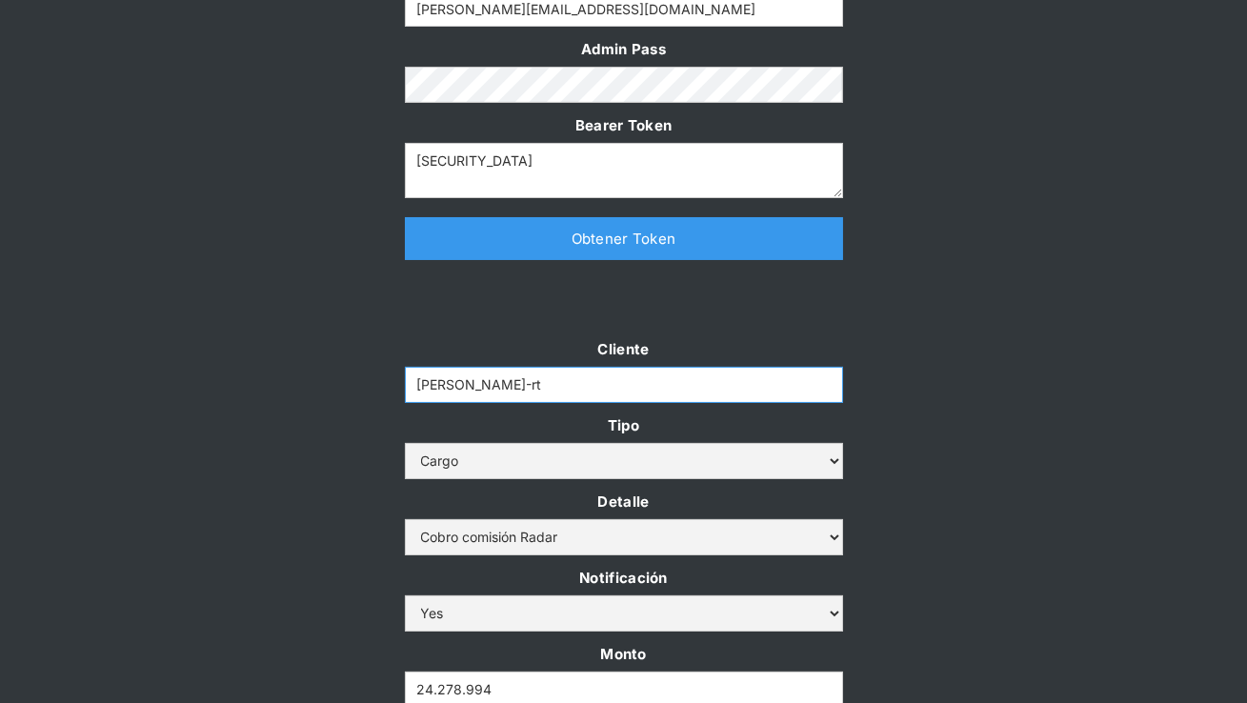
drag, startPoint x: 490, startPoint y: 391, endPoint x: 300, endPoint y: 372, distance: 191.4
click at [300, 372] on div "Cliente coster-rt Tipo Abono Cargo Detalle Cargo por altos montos Ajuste a la c…" at bounding box center [623, 562] width 1247 height 452
paste input "lpro"
type input "clpro-rt"
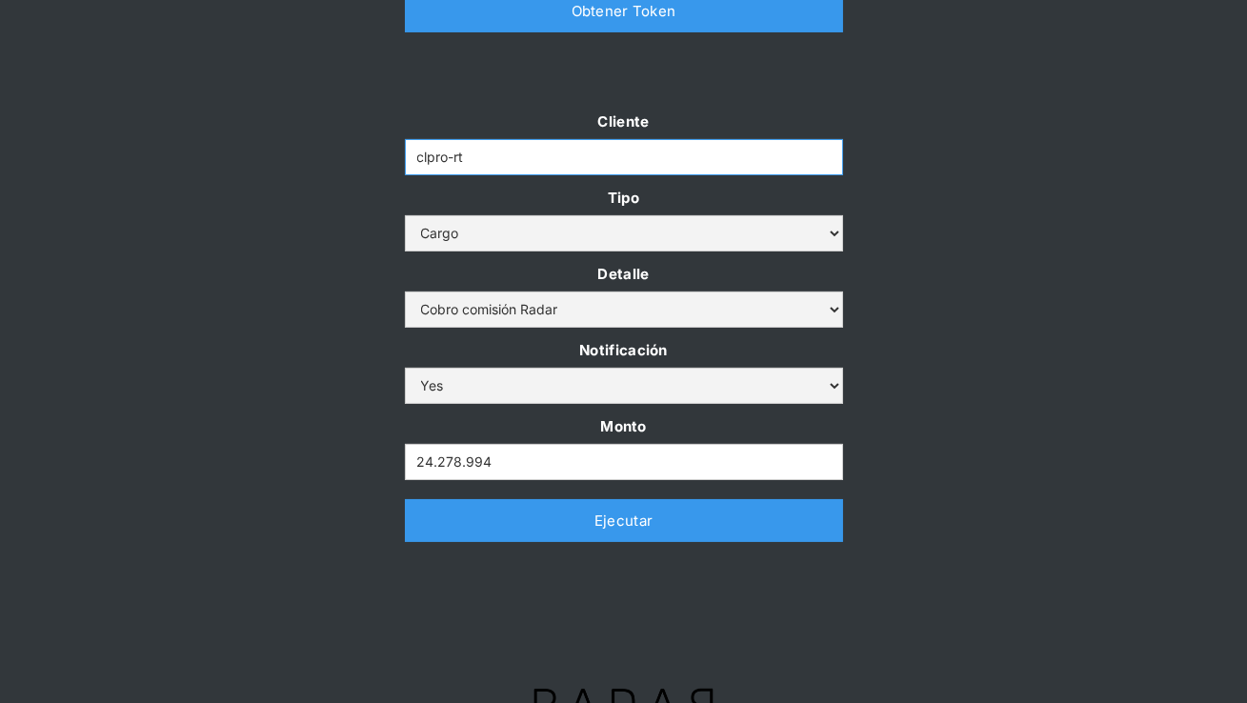
scroll to position [545, 0]
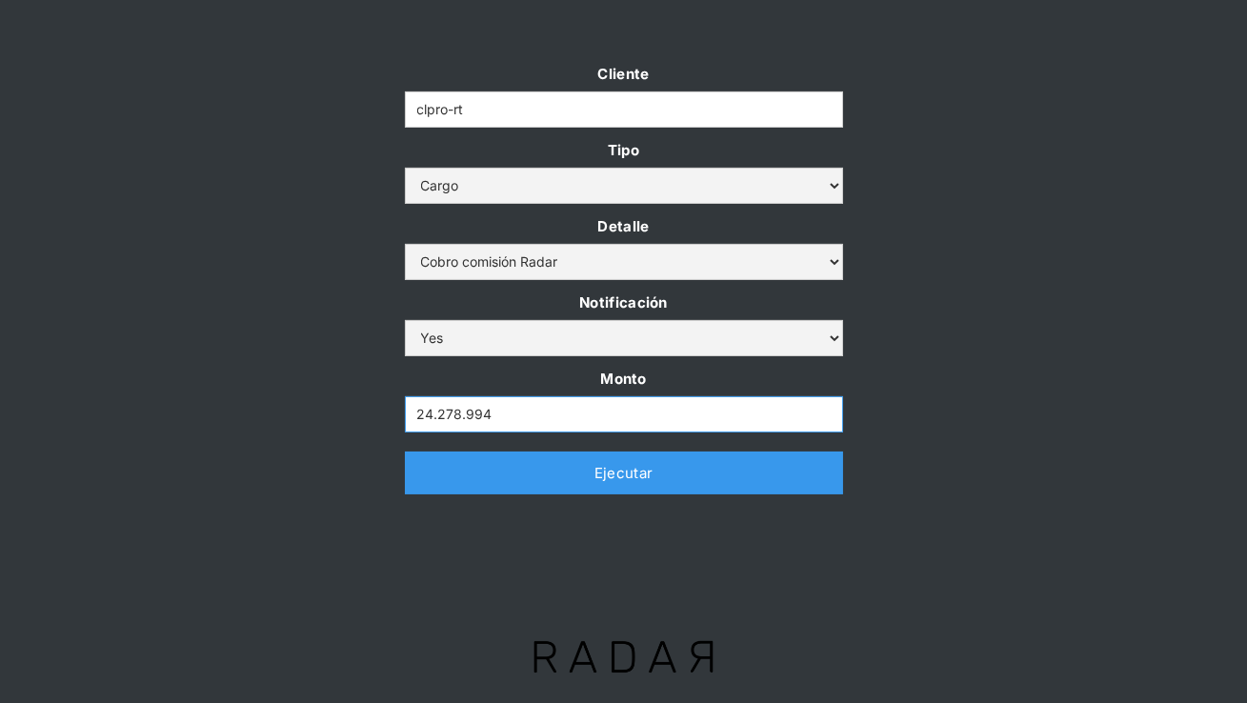
drag, startPoint x: 504, startPoint y: 418, endPoint x: 311, endPoint y: 415, distance: 192.4
click at [311, 415] on div "Cliente clpro-rt Tipo Abono Cargo Detalle Cargo por altos montos Ajuste a la cu…" at bounding box center [623, 287] width 1247 height 452
paste input "19.590.036"
type input "19.590.036"
click at [444, 467] on link "Ejecutar" at bounding box center [624, 472] width 438 height 43
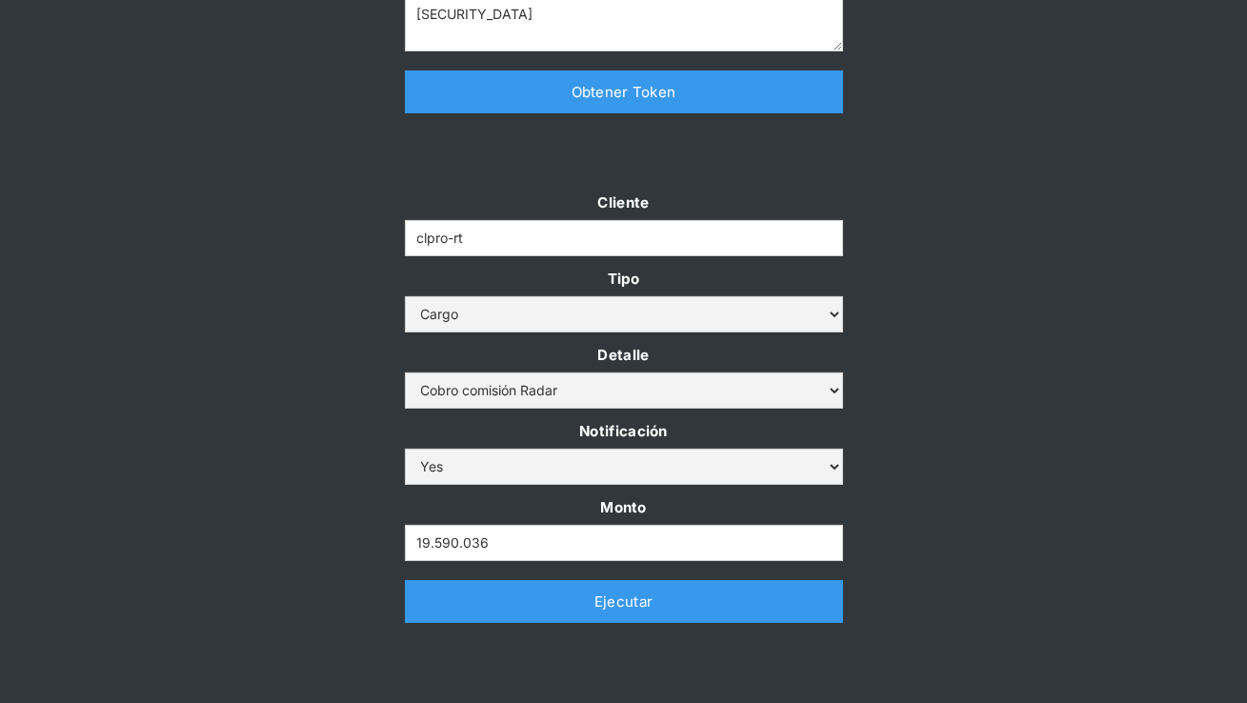
scroll to position [454, 0]
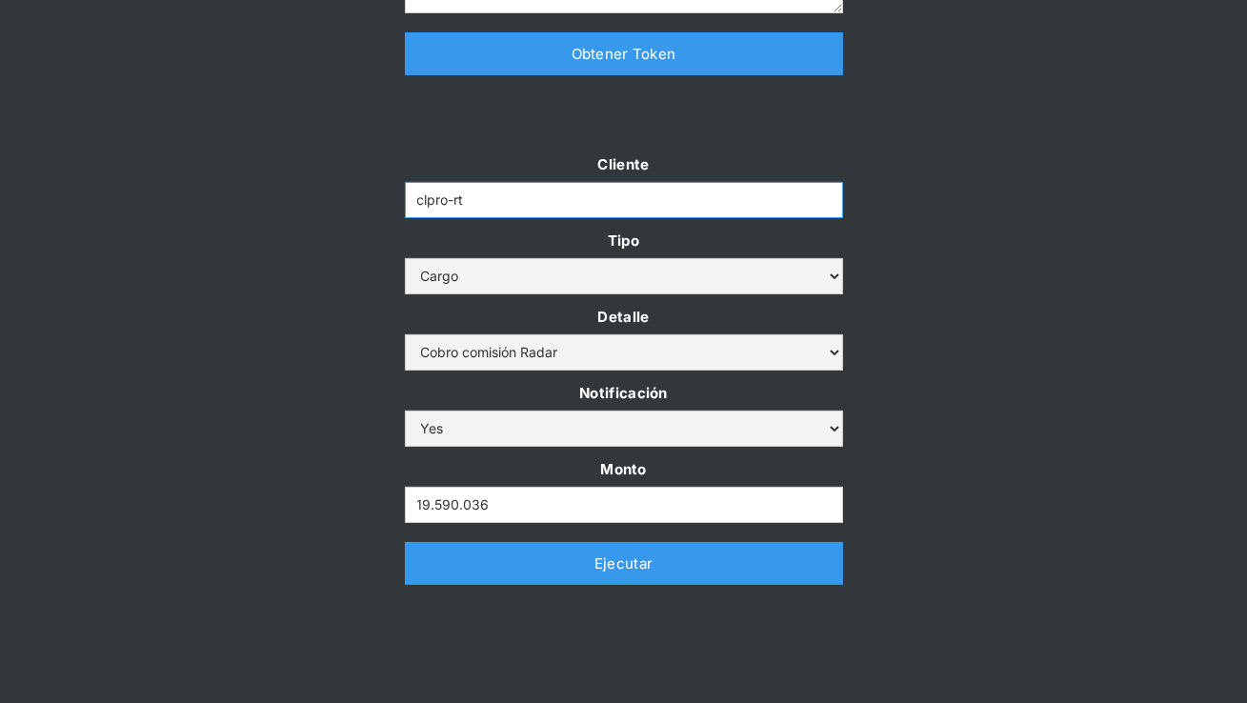
drag, startPoint x: 493, startPoint y: 202, endPoint x: 351, endPoint y: 196, distance: 142.0
click at [351, 196] on div "Cliente clpro-rt Tipo Abono Cargo Detalle Cargo por altos montos Ajuste a la cu…" at bounding box center [623, 377] width 1247 height 452
paste input "max"
type input "clmax-rt"
drag, startPoint x: 507, startPoint y: 506, endPoint x: 218, endPoint y: 505, distance: 288.5
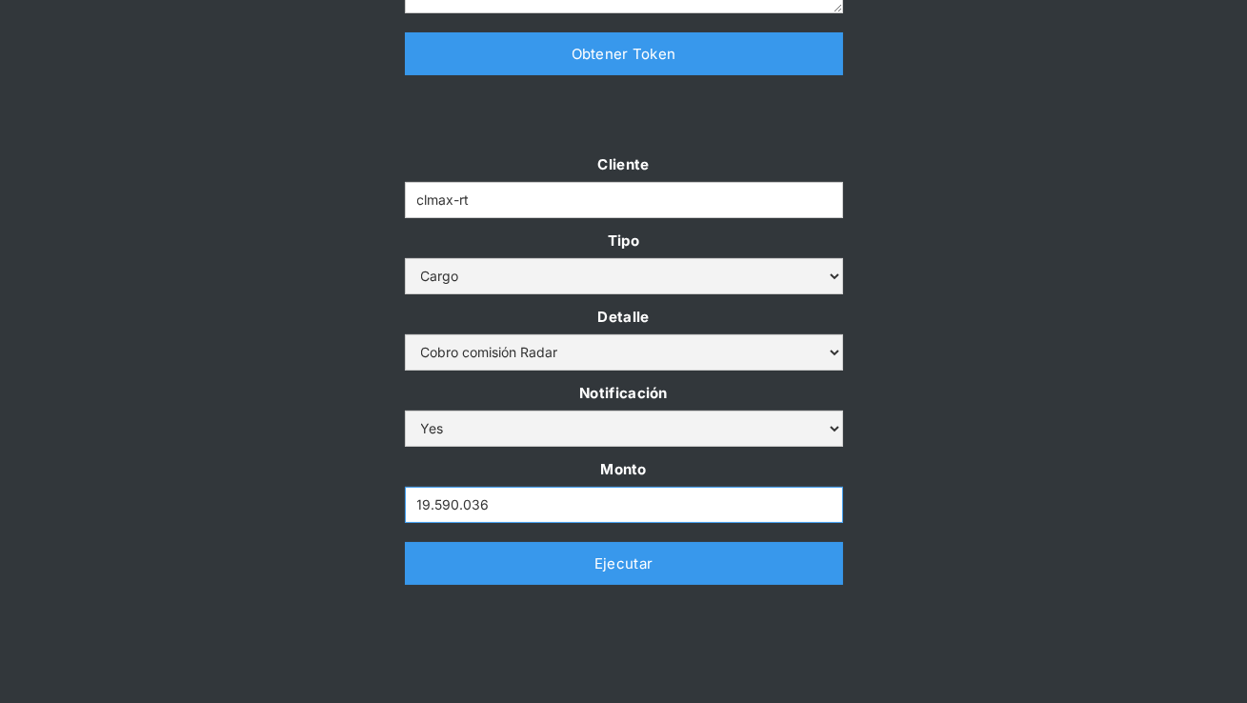
click at [217, 505] on div "Cliente clmax-rt Tipo Abono Cargo Detalle Cargo por altos montos Ajuste a la cu…" at bounding box center [623, 377] width 1247 height 452
paste input ".127.214"
type input "1.127.214"
click at [471, 575] on link "Ejecutar" at bounding box center [624, 563] width 438 height 43
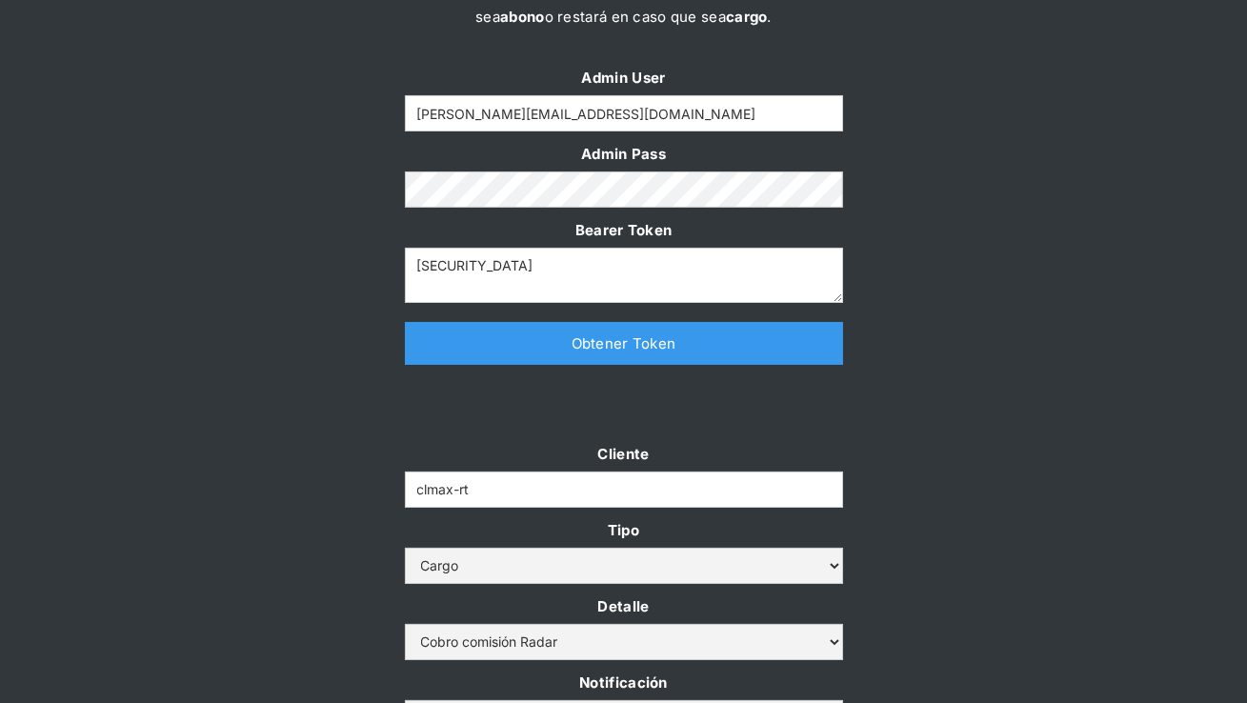
scroll to position [179, 0]
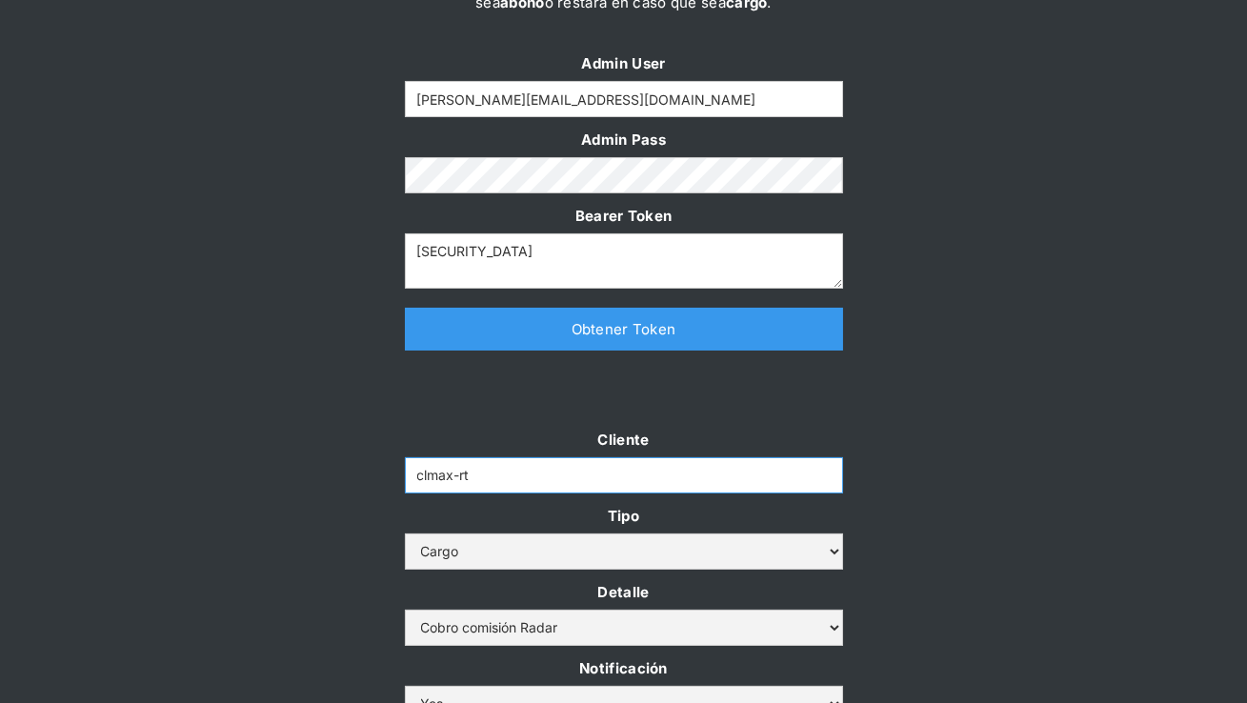
drag, startPoint x: 484, startPoint y: 473, endPoint x: 308, endPoint y: 471, distance: 176.2
click at [308, 471] on div "Cliente clmax-rt Tipo Abono Cargo Detalle Cargo por altos montos Ajuste a la cu…" at bounding box center [623, 653] width 1247 height 452
paste input "eo-transfer"
type input "[PERSON_NAME]-transfer"
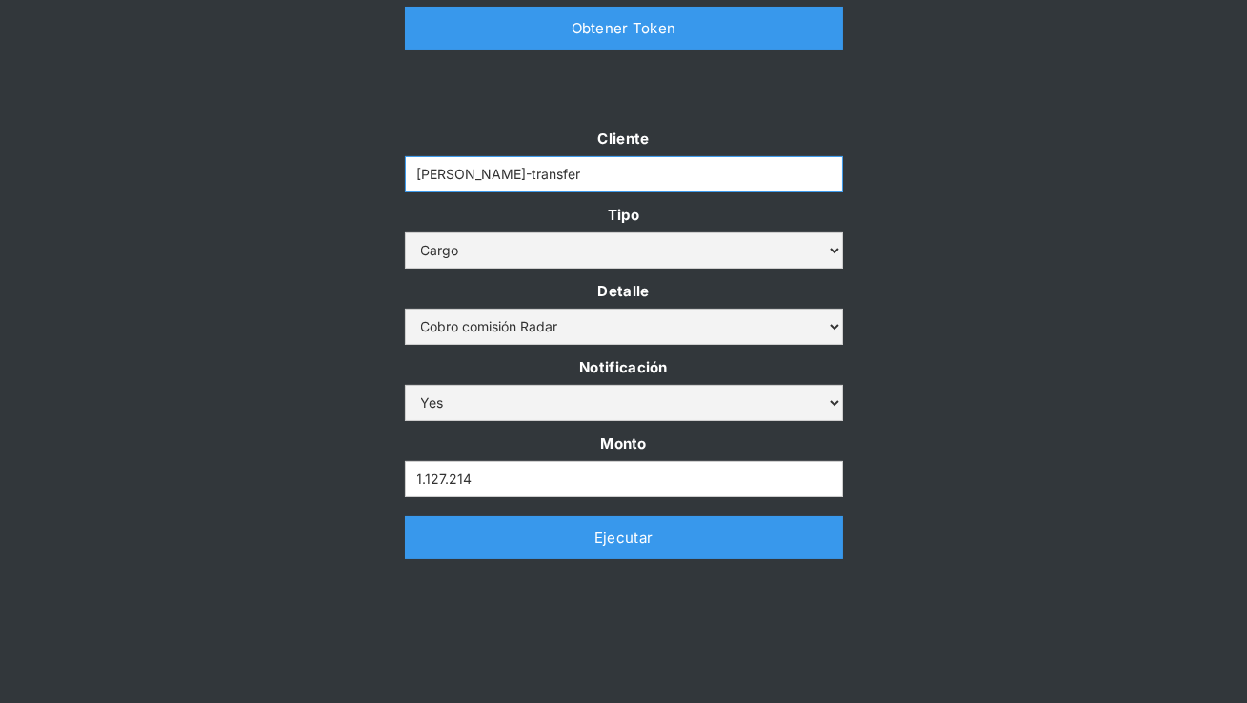
scroll to position [545, 0]
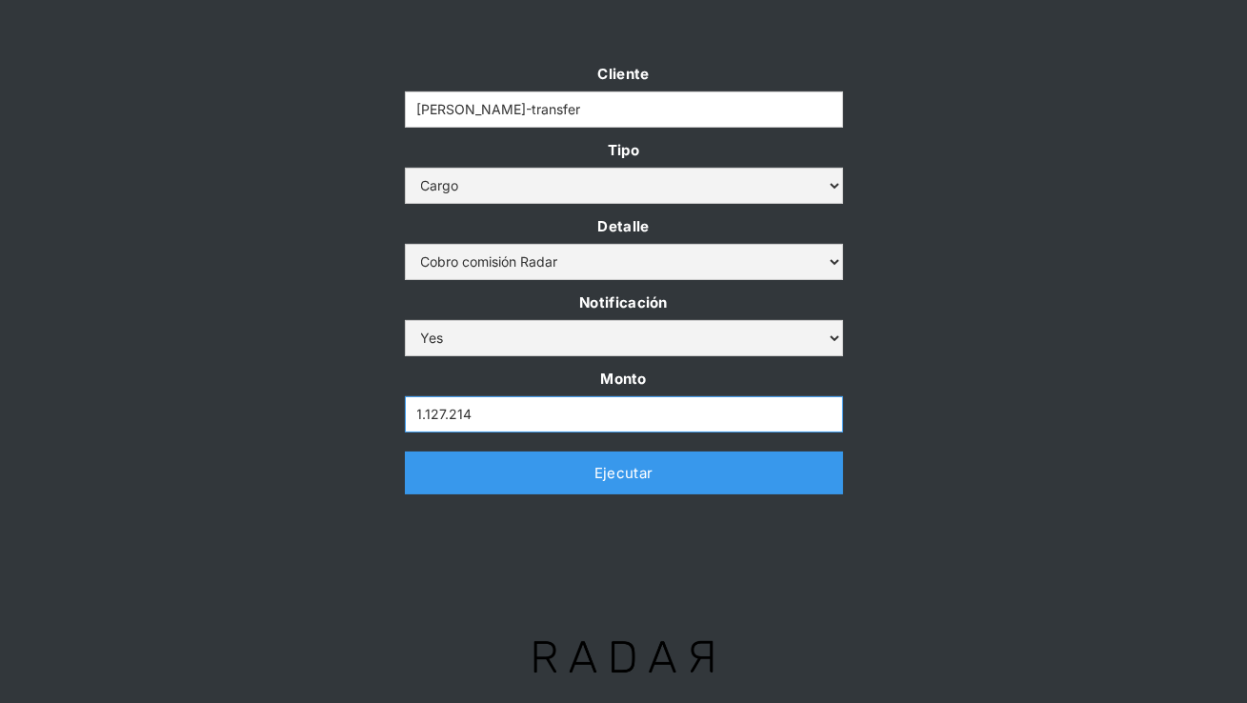
drag, startPoint x: 482, startPoint y: 414, endPoint x: 326, endPoint y: 413, distance: 156.2
click at [326, 413] on div "Cliente cleo-transfer Tipo Abono Cargo Detalle Cargo por altos montos Ajuste a …" at bounding box center [623, 287] width 1247 height 452
paste input "9.198.765"
type input "9.198.765"
click at [974, 404] on div "Cliente cleo-transfer Tipo Abono Cargo Detalle Cargo por altos montos Ajuste a …" at bounding box center [623, 287] width 1247 height 452
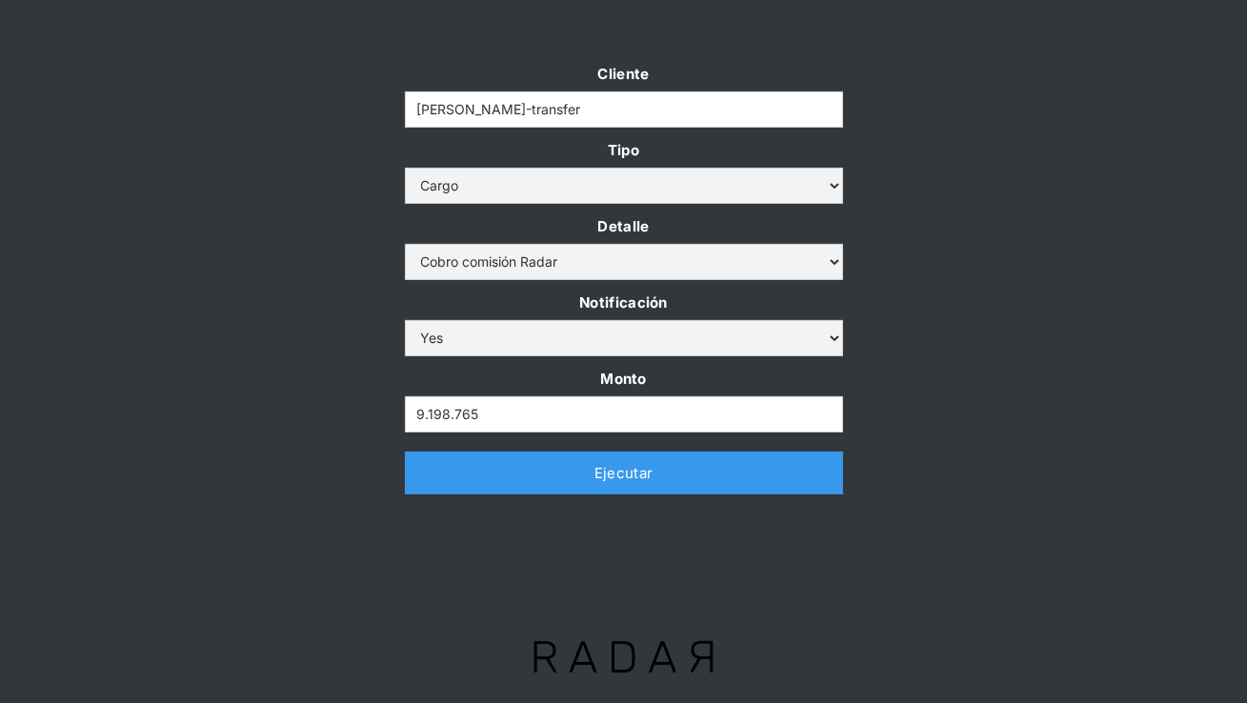
click at [585, 492] on link "Ejecutar" at bounding box center [624, 472] width 438 height 43
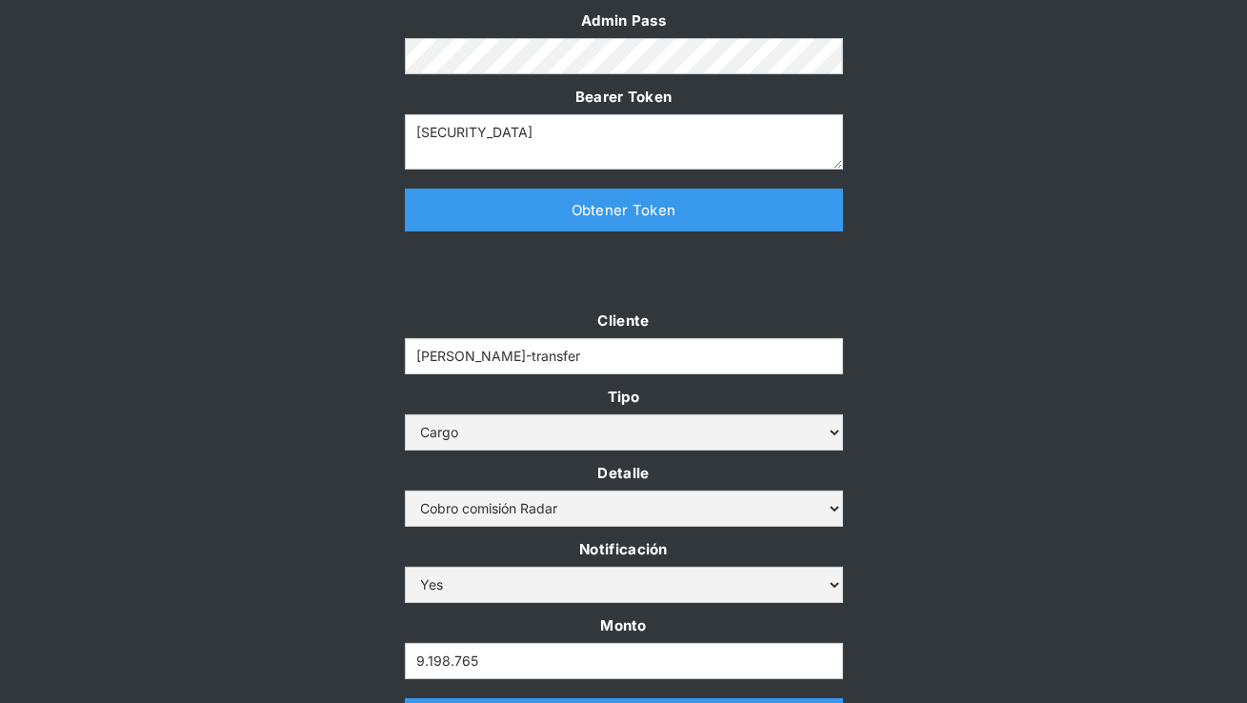
scroll to position [423, 0]
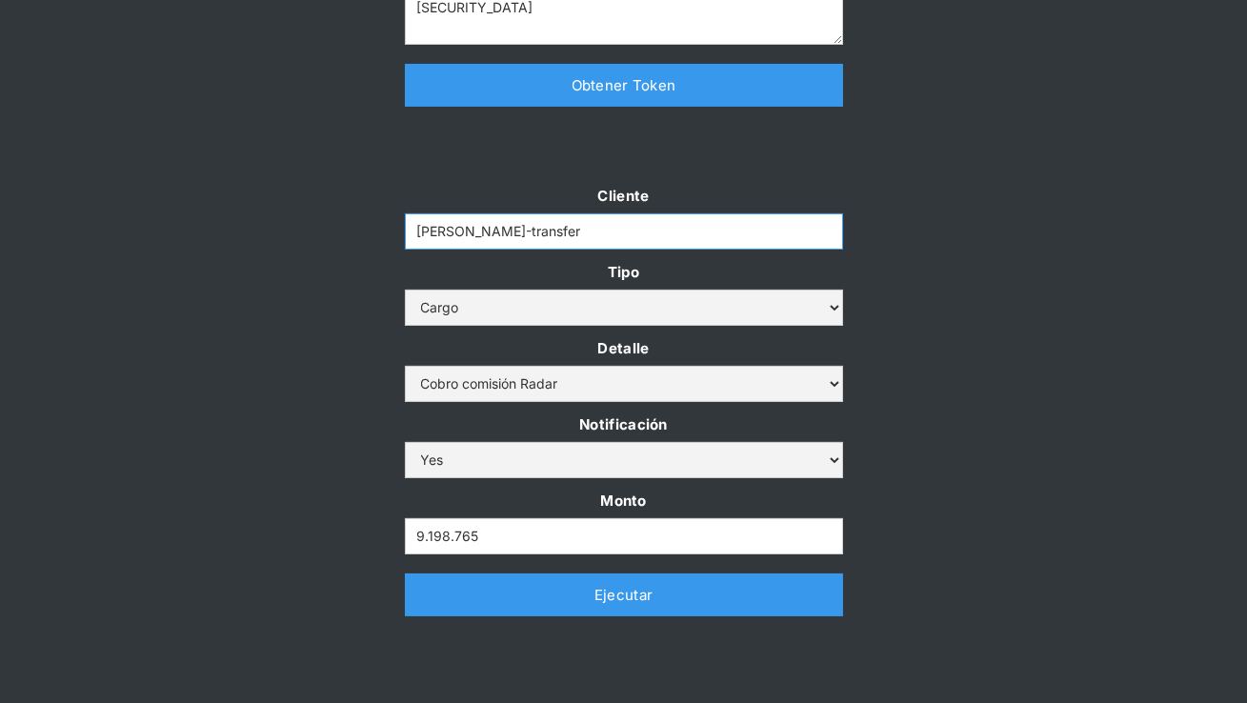
drag, startPoint x: 514, startPoint y: 229, endPoint x: 294, endPoint y: 229, distance: 220.0
click at [294, 229] on div "Cliente cleo-transfer Tipo Abono Cargo Detalle Cargo por altos montos Ajuste a …" at bounding box center [623, 409] width 1247 height 452
paste input "pagsmile"
type input "pagsmile"
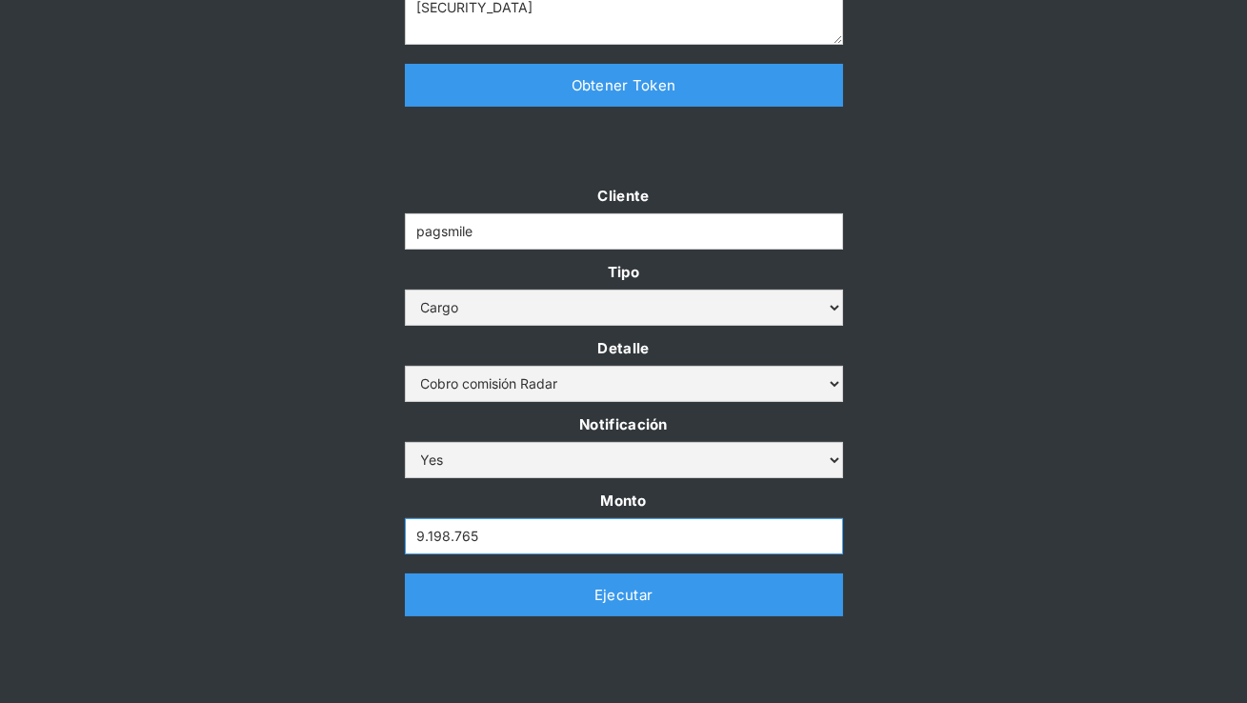
drag, startPoint x: 488, startPoint y: 536, endPoint x: 326, endPoint y: 535, distance: 161.9
click at [326, 536] on div "Cliente pagsmile Tipo Abono Cargo Detalle Cargo por altos montos Ajuste a la cu…" at bounding box center [623, 409] width 1247 height 452
paste input "37.317"
type input "937.317"
click at [471, 593] on link "Ejecutar" at bounding box center [624, 594] width 438 height 43
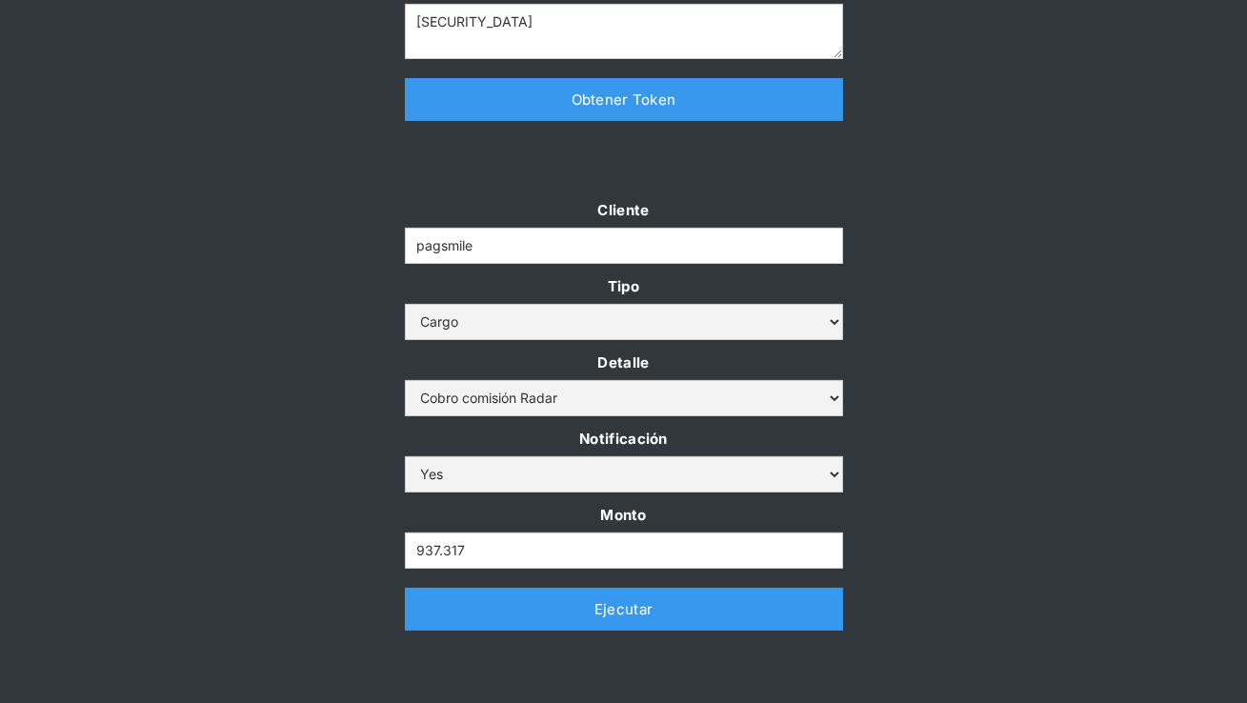
scroll to position [439, 0]
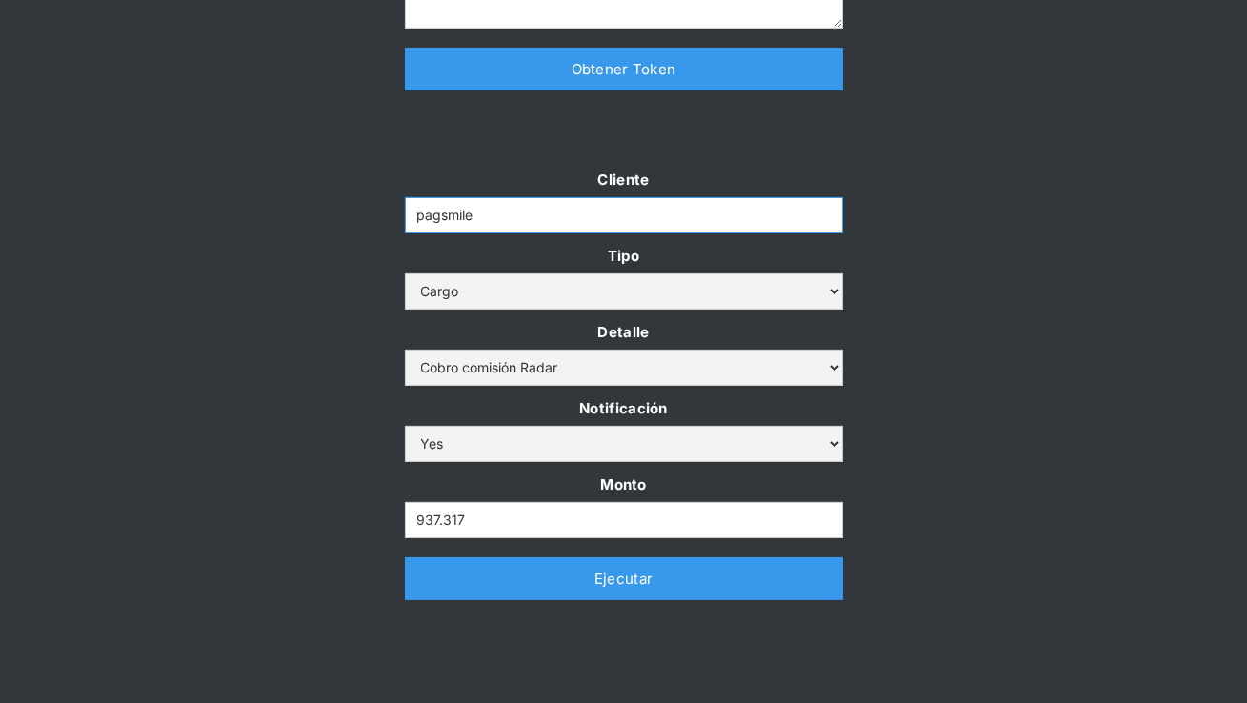
drag, startPoint x: 494, startPoint y: 212, endPoint x: 312, endPoint y: 211, distance: 181.9
click at [311, 211] on div "Cliente pagsmile Tipo Abono Cargo Detalle Cargo por altos montos Ajuste a la cu…" at bounding box center [623, 393] width 1247 height 452
paste input "bamboo-payments"
type input "bamboo-payments"
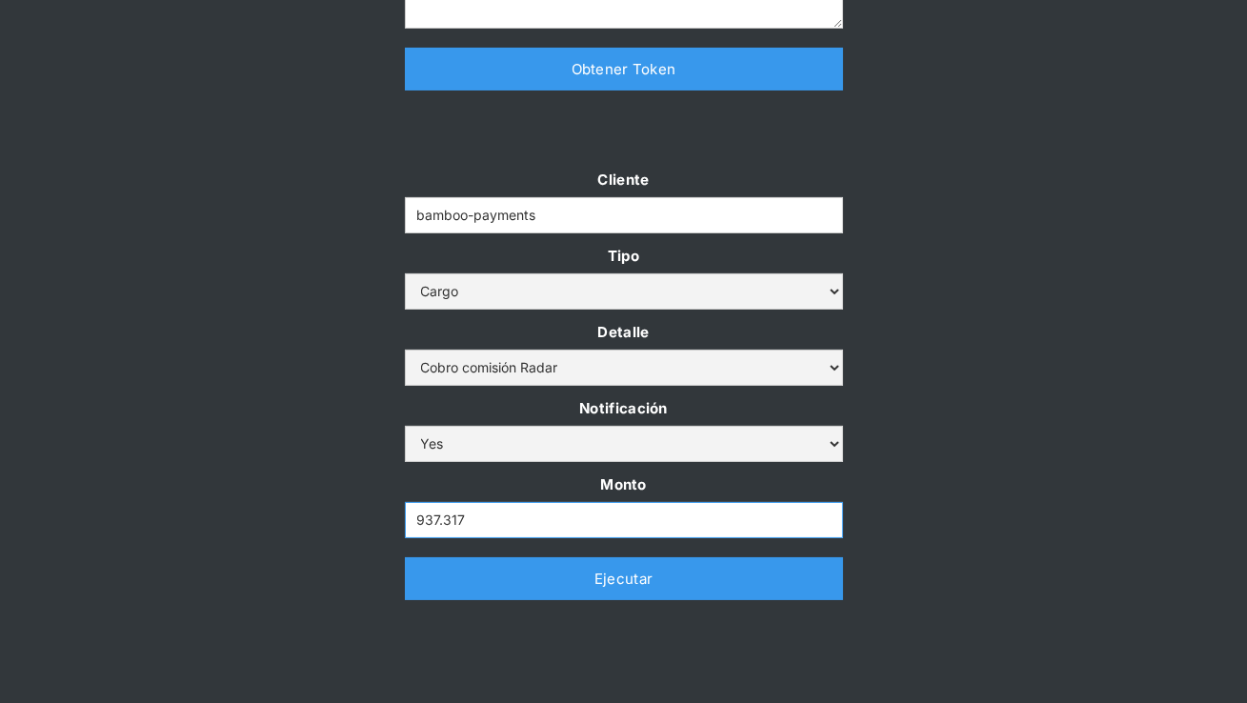
drag, startPoint x: 480, startPoint y: 521, endPoint x: 317, endPoint y: 512, distance: 163.1
click at [316, 512] on div "Cliente bamboo-payments Tipo Abono Cargo Detalle Cargo por altos montos Ajuste …" at bounding box center [623, 393] width 1247 height 452
paste input "1.326.025"
type input "1.326.025"
click at [317, 510] on div "Cliente bamboo-payments Tipo Abono Cargo Detalle Cargo por altos montos Ajuste …" at bounding box center [623, 393] width 1247 height 452
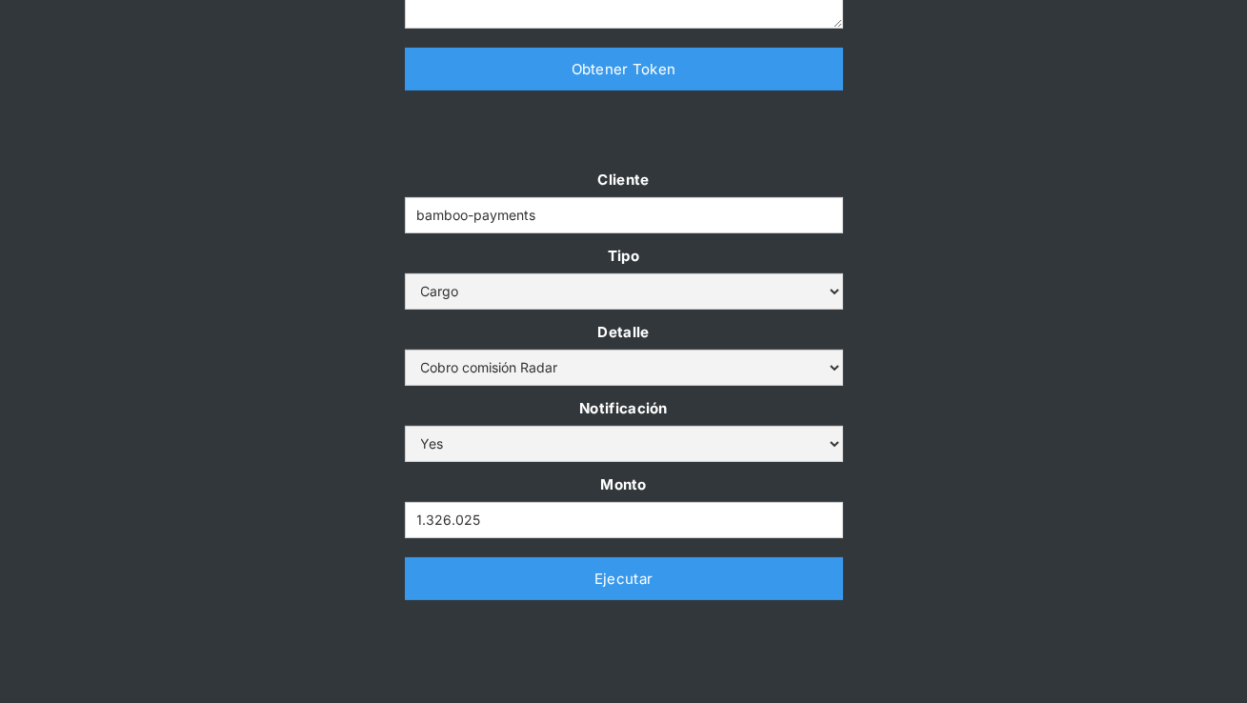
click at [538, 580] on link "Ejecutar" at bounding box center [624, 578] width 438 height 43
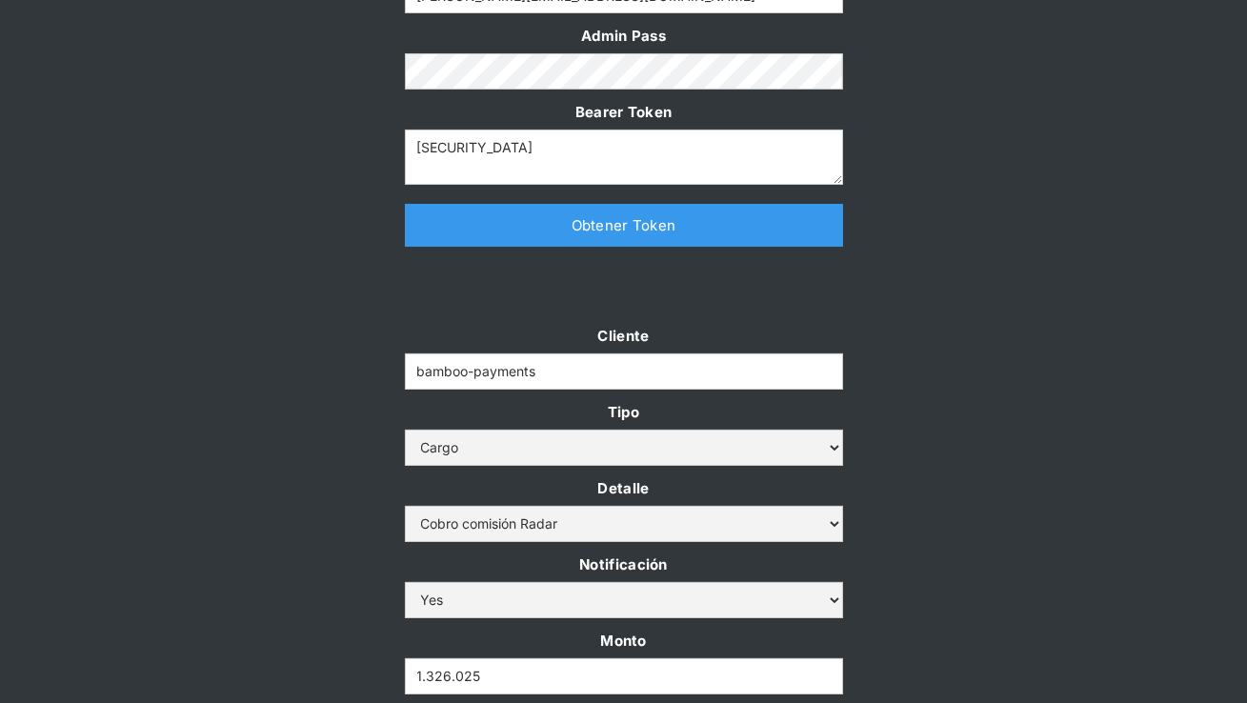
scroll to position [512, 0]
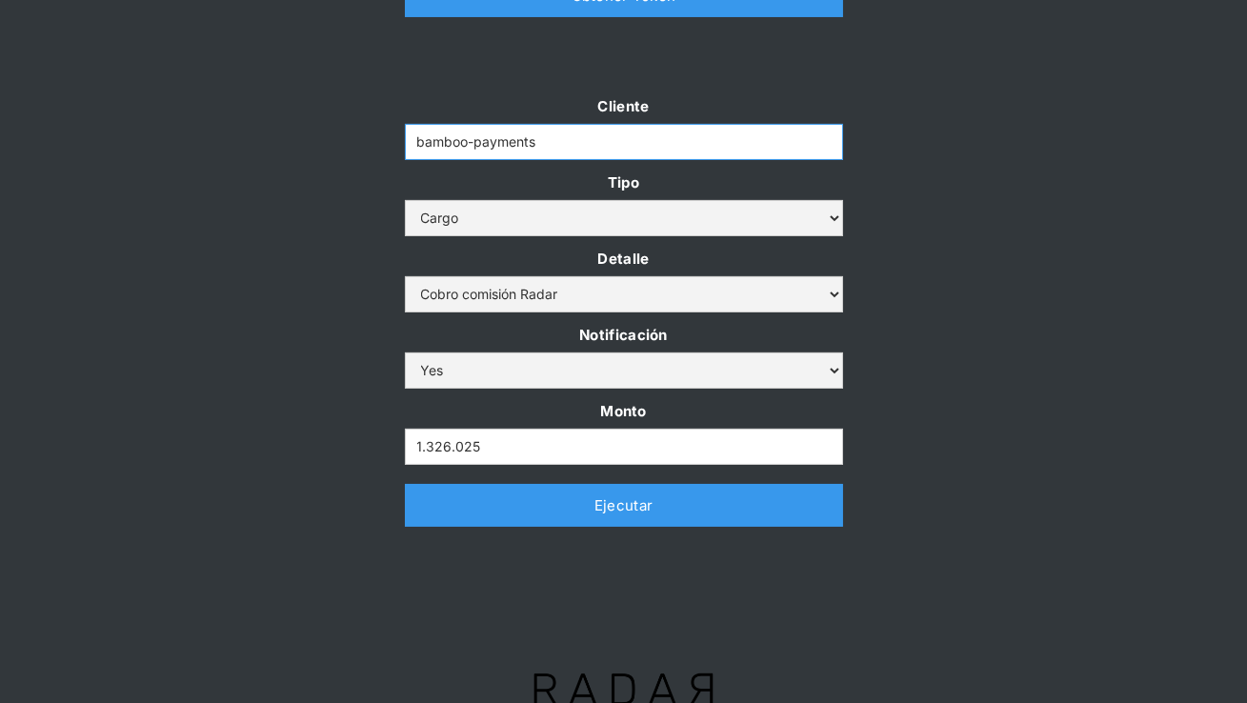
drag, startPoint x: 557, startPoint y: 141, endPoint x: 247, endPoint y: 141, distance: 310.4
click at [247, 141] on div "Cliente bamboo-payments Tipo Abono Cargo Detalle Cargo por altos montos Ajuste …" at bounding box center [623, 319] width 1247 height 452
paste input "[PERSON_NAME]-bnpl"
type input "[PERSON_NAME]-bnpl"
drag, startPoint x: 489, startPoint y: 446, endPoint x: 289, endPoint y: 439, distance: 200.1
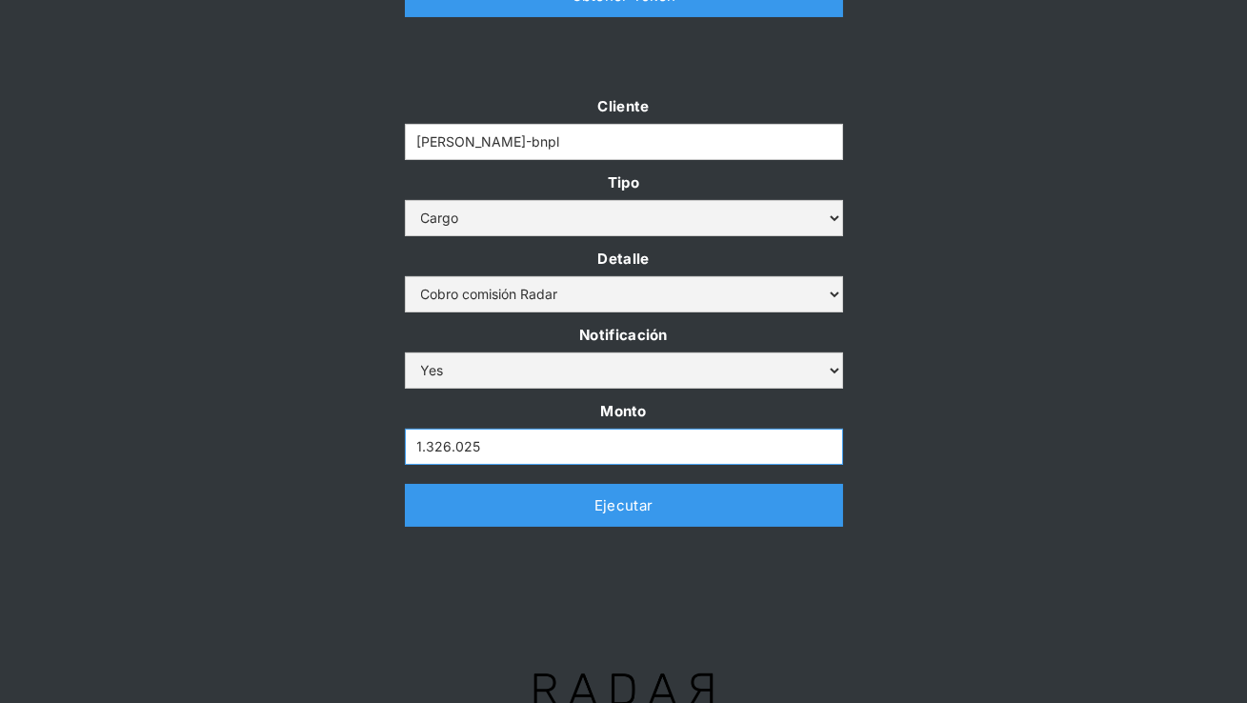
click at [289, 439] on div "Cliente cleo-bnpl Tipo Abono Cargo Detalle Cargo por altos montos Ajuste a la c…" at bounding box center [623, 319] width 1247 height 452
paste input "38.153"
type input "38.153"
click at [287, 433] on div "Cliente cleo-bnpl Tipo Abono Cargo Detalle Cargo por altos montos Ajuste a la c…" at bounding box center [623, 319] width 1247 height 452
click at [506, 509] on link "Ejecutar" at bounding box center [624, 505] width 438 height 43
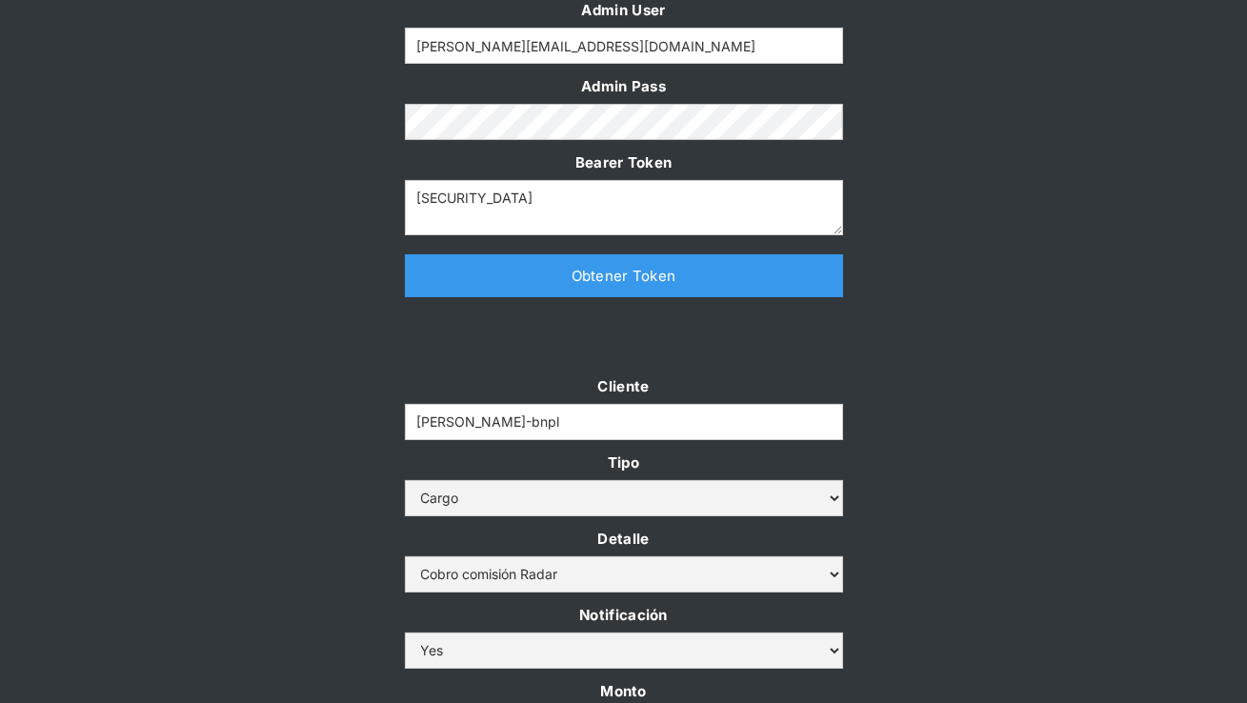
scroll to position [238, 0]
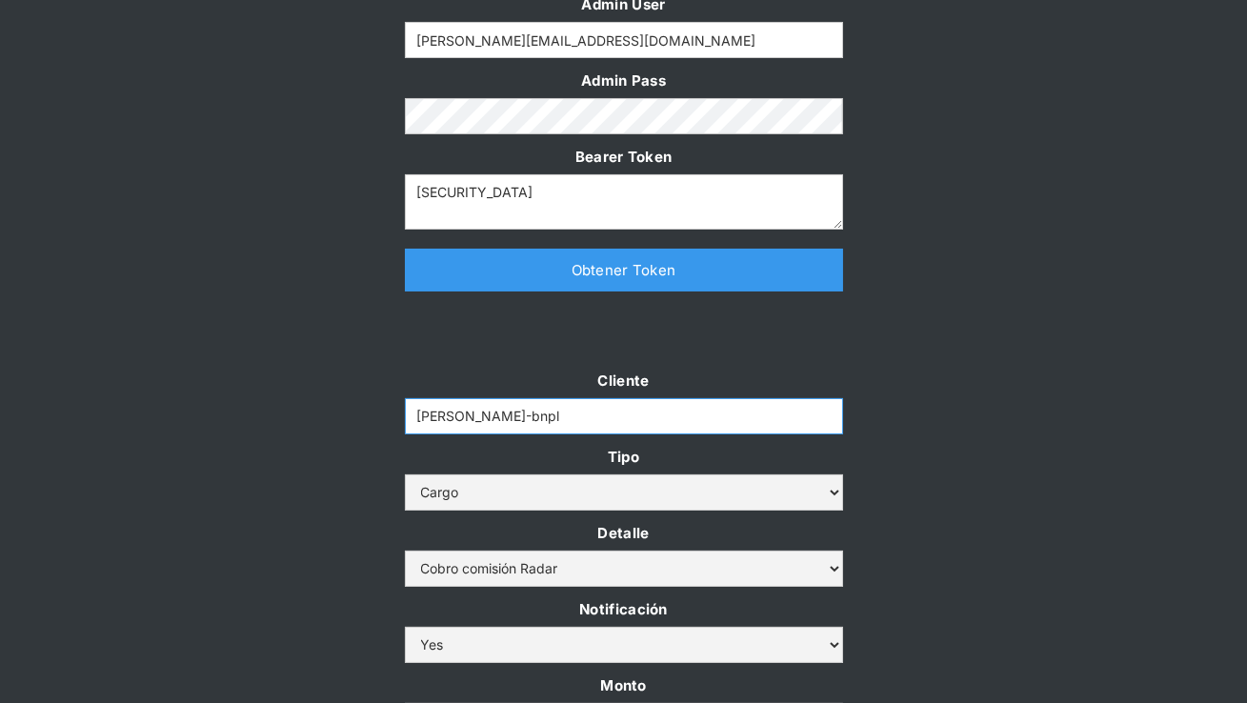
drag, startPoint x: 507, startPoint y: 405, endPoint x: 338, endPoint y: 400, distance: 168.6
click at [338, 400] on div "Cliente cleo-bnpl Tipo Abono Cargo Detalle Cargo por altos montos Ajuste a la c…" at bounding box center [623, 594] width 1247 height 452
drag, startPoint x: 529, startPoint y: 409, endPoint x: 344, endPoint y: 401, distance: 185.8
click at [344, 402] on div "Cliente cleo-bnpl Tipo Abono Cargo Detalle Cargo por altos montos Ajuste a la c…" at bounding box center [623, 594] width 1247 height 452
paste input "filadd"
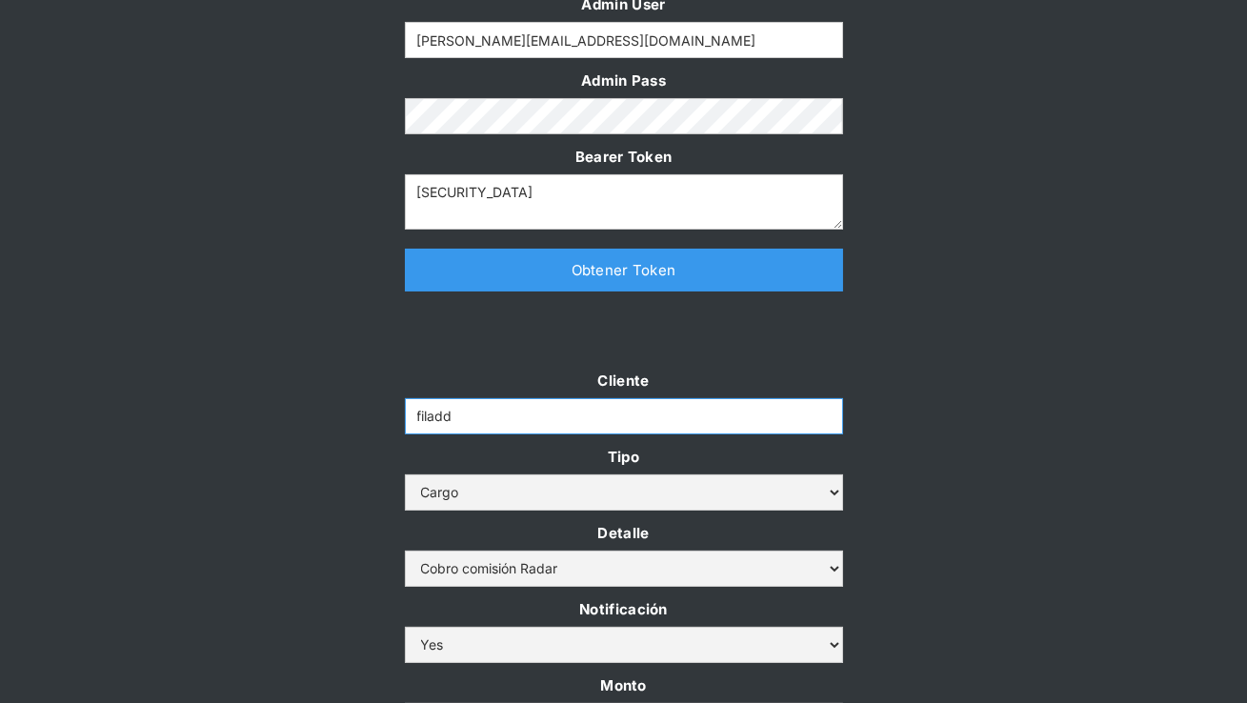
type input "filadd"
click at [337, 389] on div "Cliente filadd Tipo Abono Cargo Detalle Cargo por altos montos Ajuste a la cuen…" at bounding box center [623, 594] width 1247 height 452
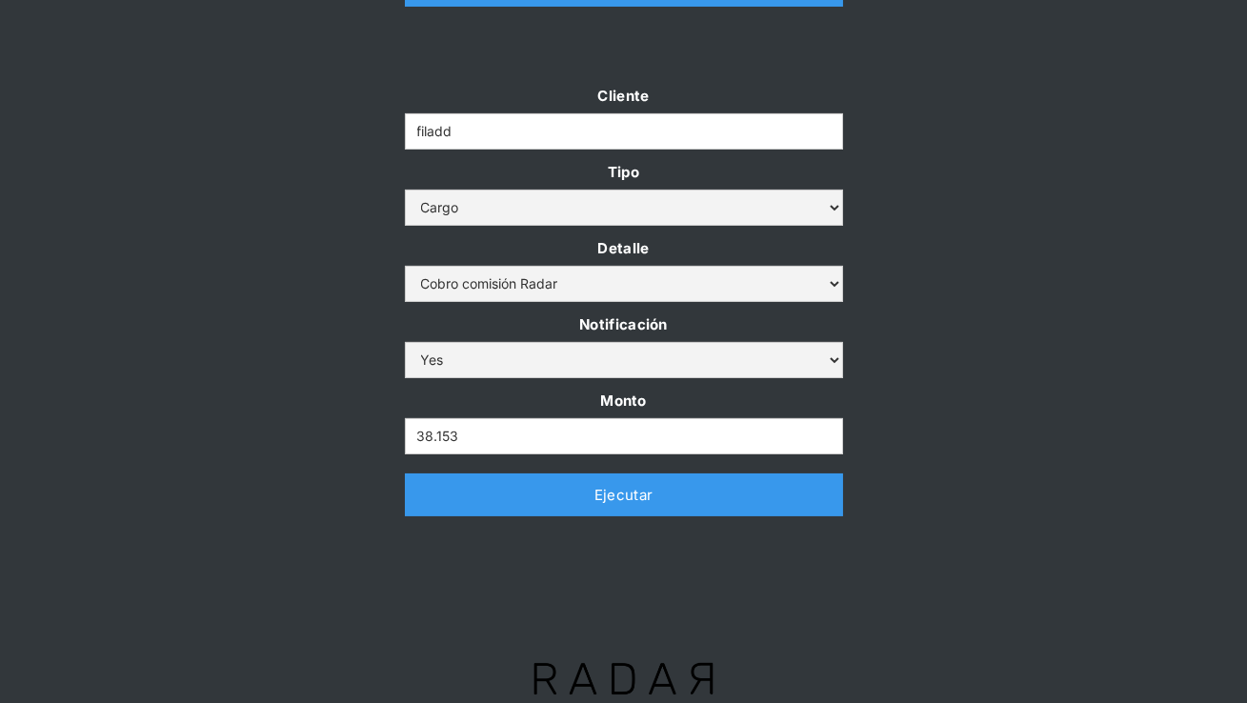
scroll to position [526, 0]
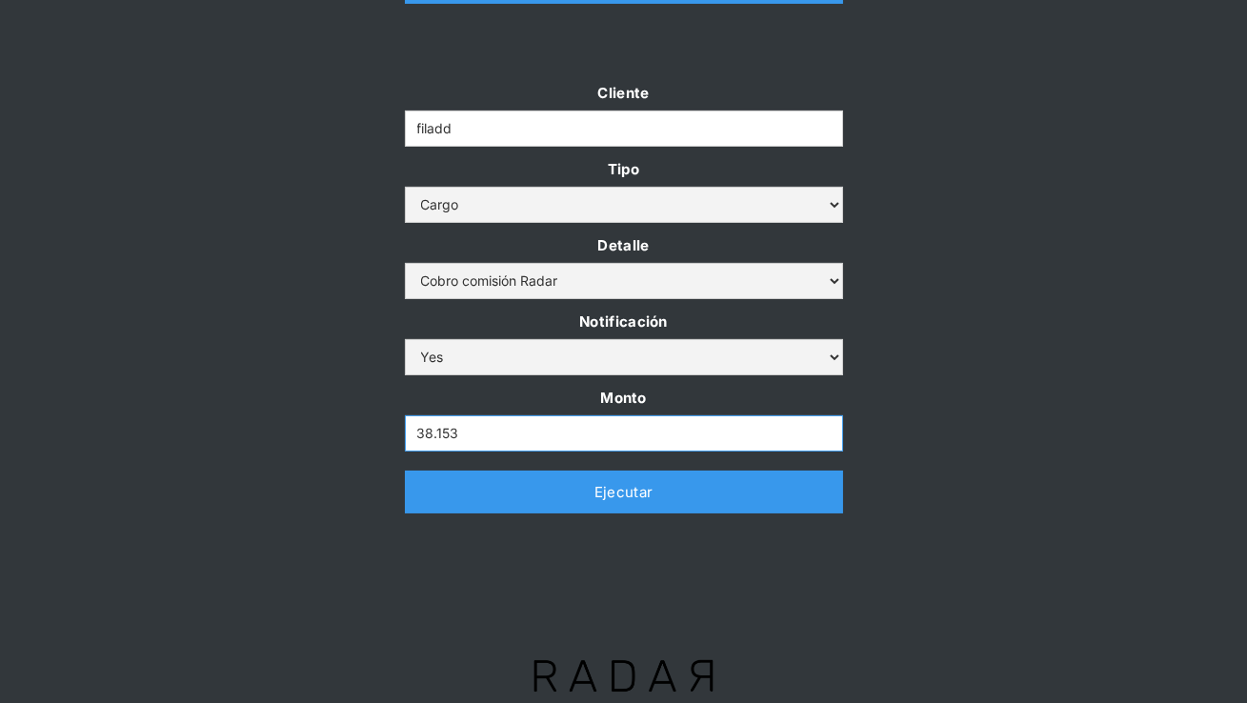
drag, startPoint x: 474, startPoint y: 436, endPoint x: 340, endPoint y: 429, distance: 134.5
click at [340, 429] on div "Cliente filadd Tipo Abono Cargo Detalle Cargo por altos montos Ajuste a la cuen…" at bounding box center [623, 306] width 1247 height 452
paste input "140.597"
type input "140.597"
click at [329, 447] on div "Cliente filadd Tipo Abono Cargo Detalle Cargo por altos montos Ajuste a la cuen…" at bounding box center [623, 306] width 1247 height 452
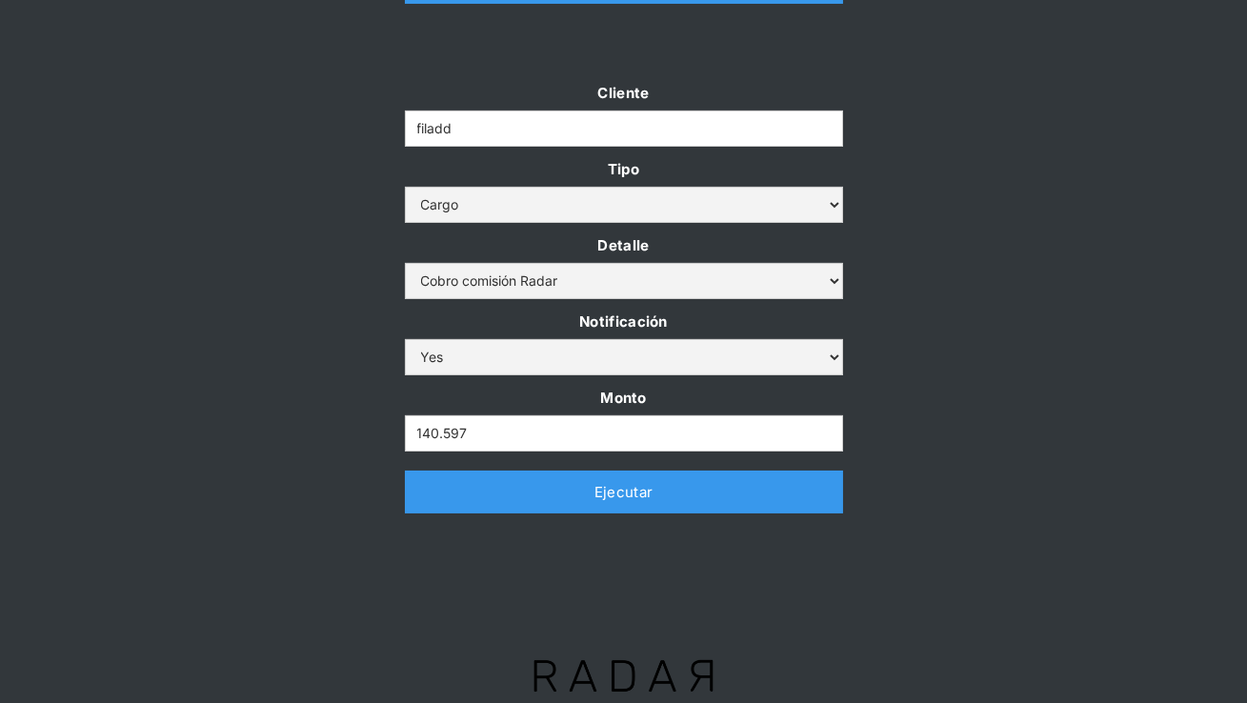
click at [472, 487] on link "Ejecutar" at bounding box center [624, 491] width 438 height 43
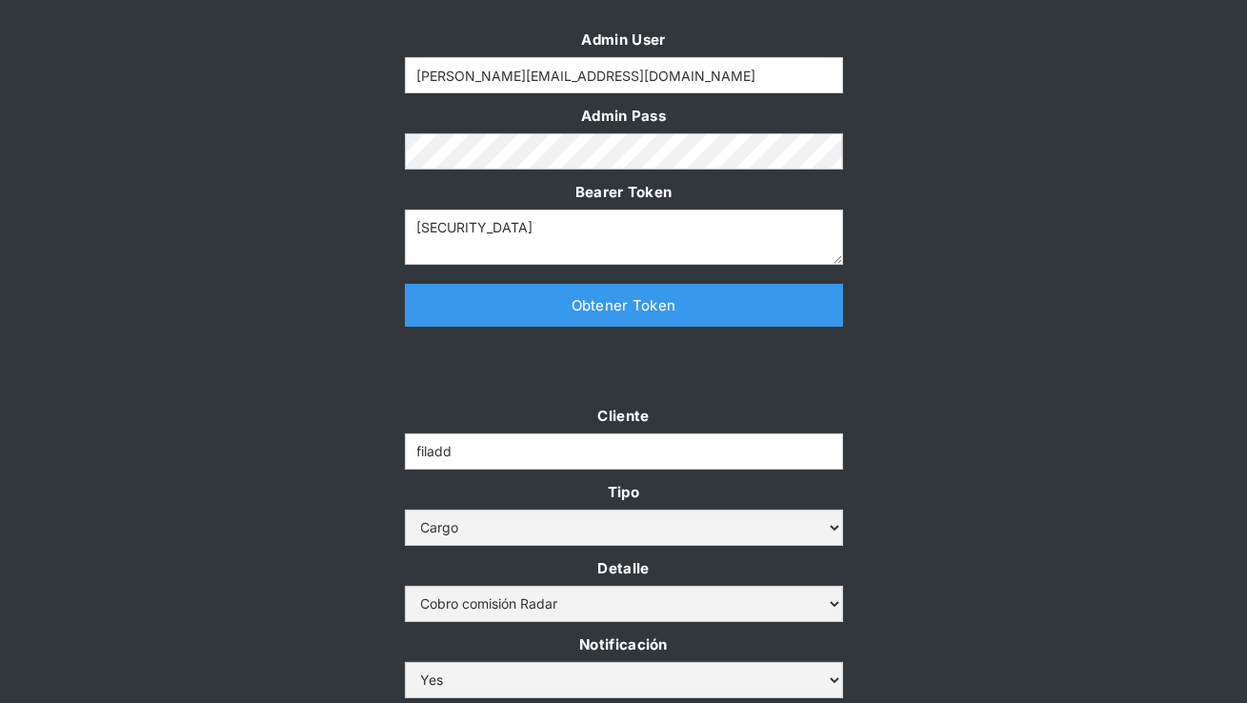
scroll to position [545, 0]
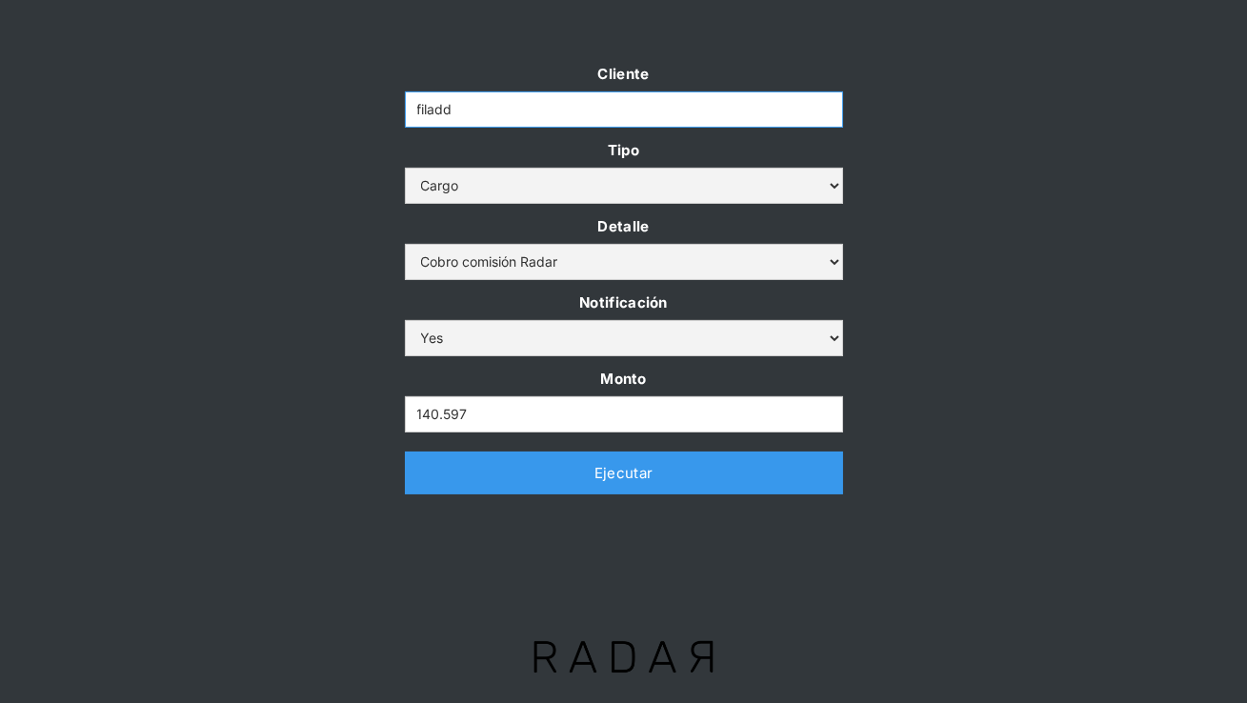
drag, startPoint x: 479, startPoint y: 110, endPoint x: 309, endPoint y: 109, distance: 169.5
click at [309, 109] on div "Cliente filadd Tipo Abono Cargo Detalle Cargo por altos montos Ajuste a la cuen…" at bounding box center [623, 287] width 1247 height 452
paste input "demergechile"
type input "demergechile"
drag, startPoint x: 486, startPoint y: 426, endPoint x: 335, endPoint y: 407, distance: 151.7
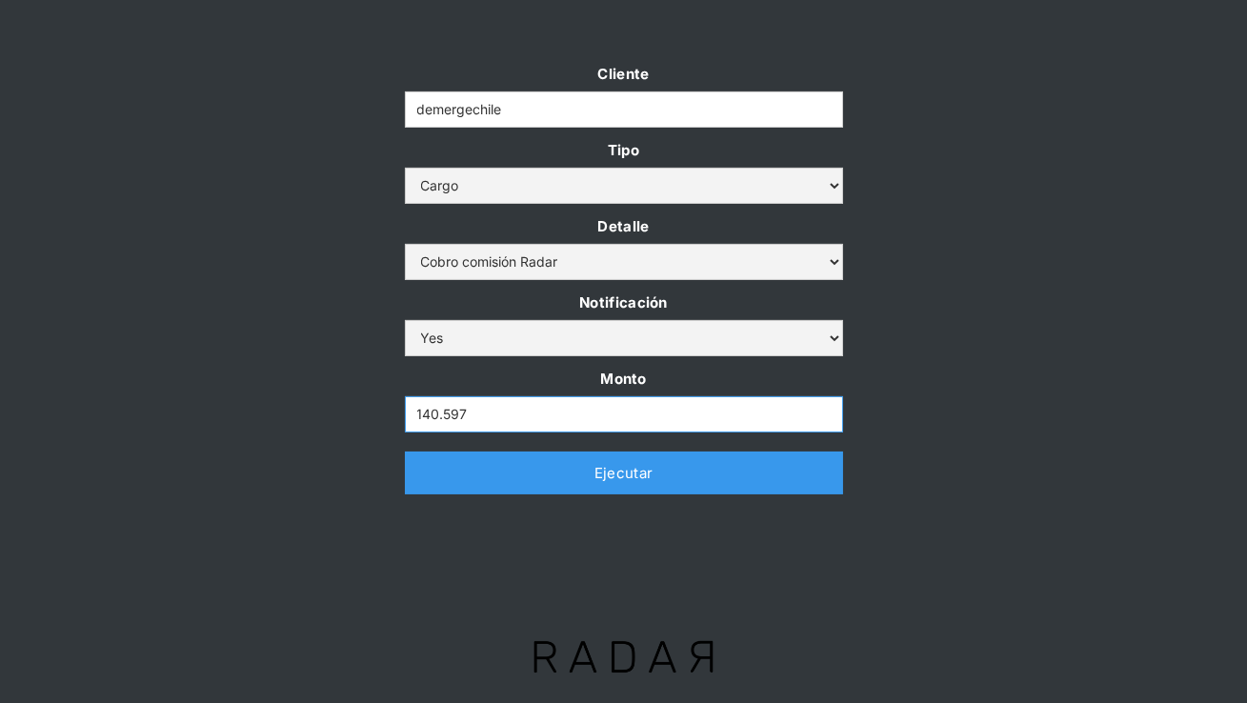
click at [335, 407] on div "Cliente demergechile Tipo Abono Cargo Detalle Cargo por altos montos Ajuste a l…" at bounding box center [623, 287] width 1247 height 452
paste input "5.344"
type input "5.344"
click at [337, 420] on div "Cliente demergechile Tipo Abono Cargo Detalle Cargo por altos montos Ajuste a l…" at bounding box center [623, 287] width 1247 height 452
click at [534, 485] on link "Ejecutar" at bounding box center [624, 472] width 438 height 43
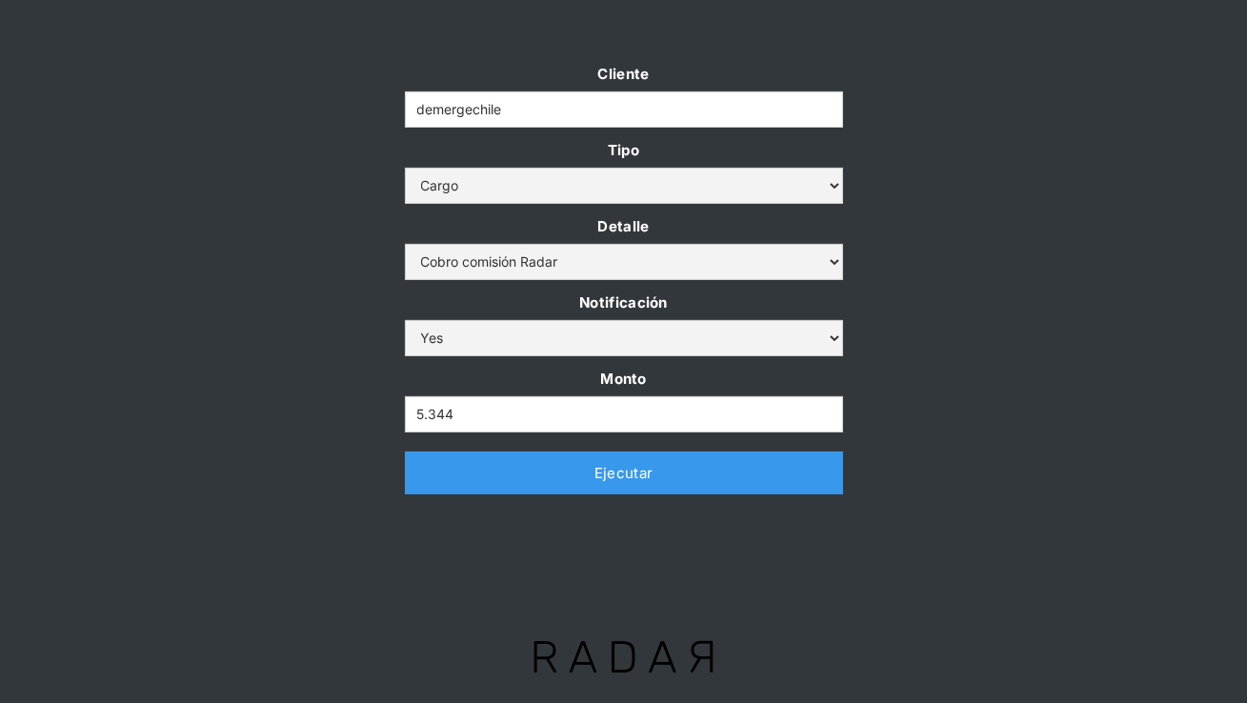
scroll to position [0, 0]
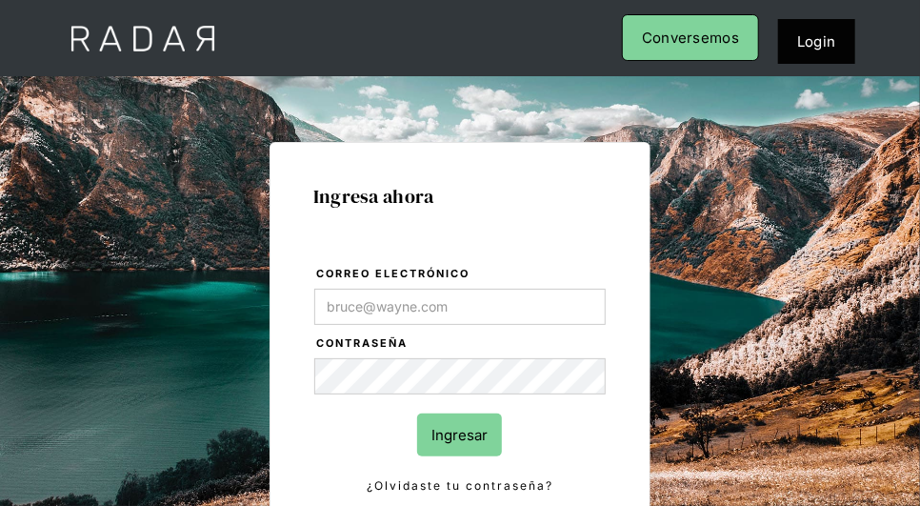
type input "[PERSON_NAME][EMAIL_ADDRESS][DOMAIN_NAME]"
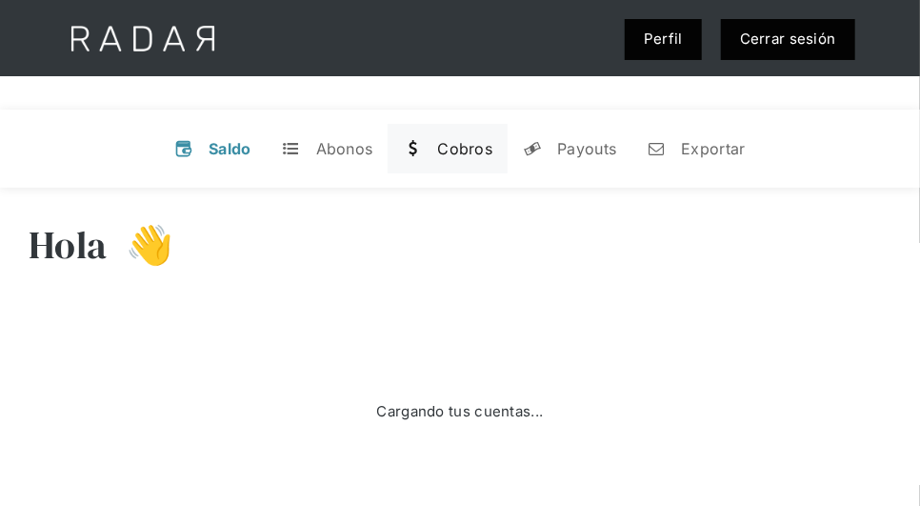
click at [454, 151] on div "Cobros" at bounding box center [464, 148] width 55 height 19
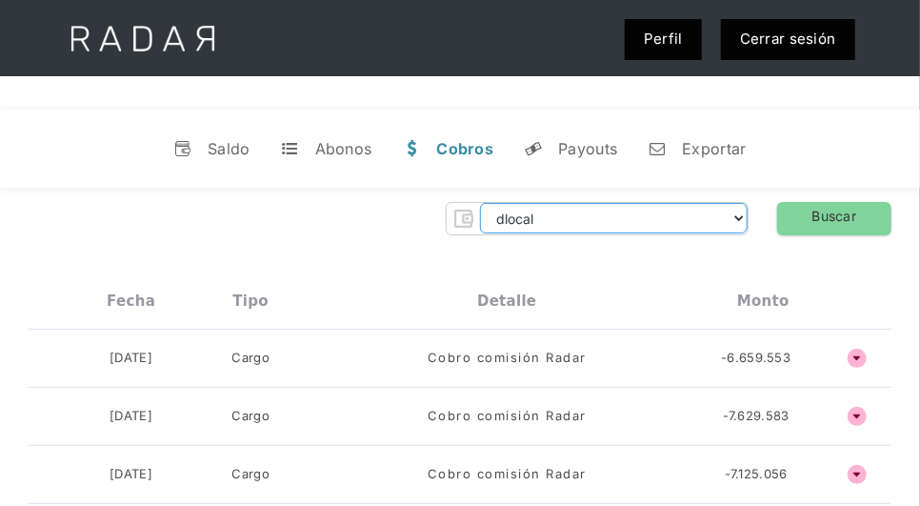
click at [664, 215] on select "dlocal demergechile fcacl2 remitee clpro [PERSON_NAME] urigol radar-cliente rad…" at bounding box center [614, 218] width 268 height 30
click at [480, 203] on select "dlocal demergechile fcacl2 remitee clpro [PERSON_NAME] urigol radar-cliente rad…" at bounding box center [614, 218] width 268 height 30
click at [817, 210] on link "Buscar" at bounding box center [834, 218] width 114 height 33
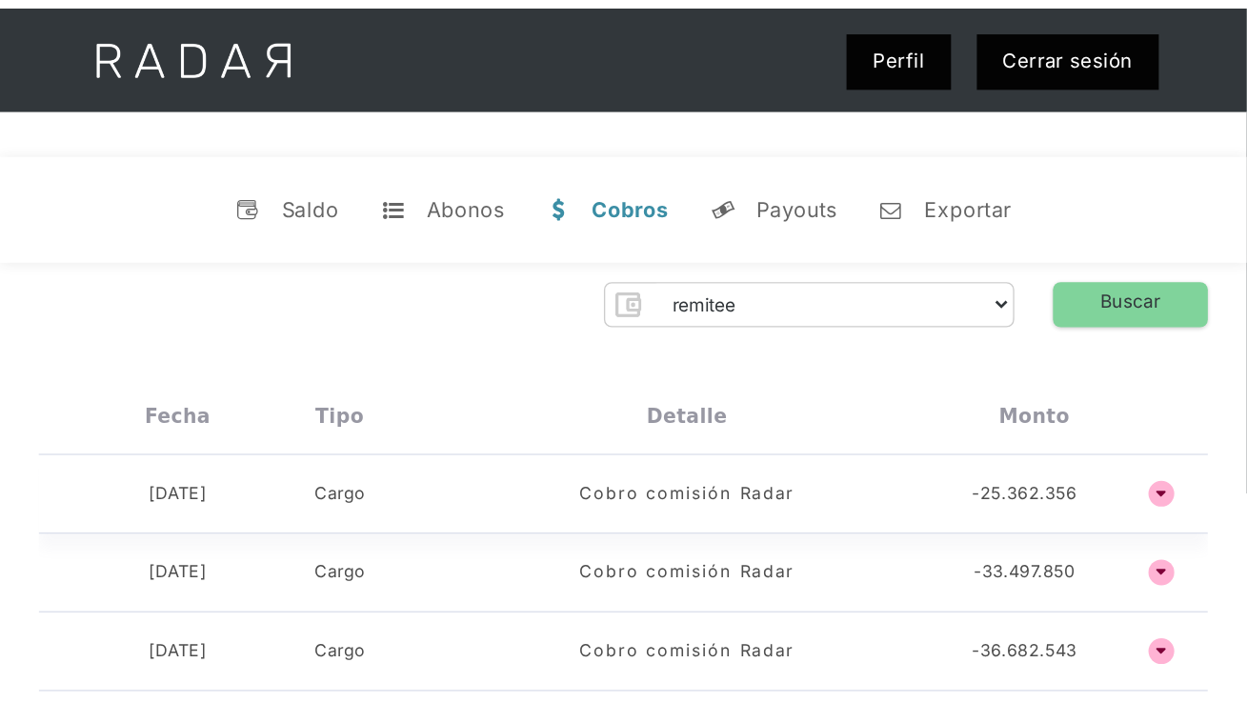
scroll to position [32, 0]
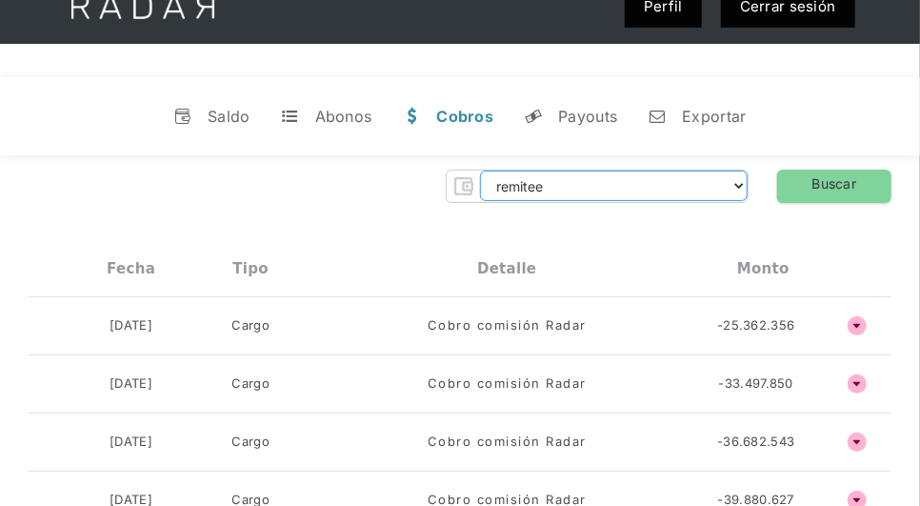
click at [606, 183] on select "dlocal demergechile fcacl2 remitee clpro [PERSON_NAME] urigol radar-cliente rad…" at bounding box center [614, 185] width 268 height 30
click at [480, 170] on select "dlocal demergechile fcacl2 remitee clpro [PERSON_NAME] urigol radar-cliente rad…" at bounding box center [614, 185] width 268 height 30
click at [870, 187] on link "Buscar" at bounding box center [834, 186] width 114 height 33
click at [493, 191] on select "dlocal demergechile fcacl2 remitee clpro [PERSON_NAME] urigol radar-cliente rad…" at bounding box center [614, 185] width 268 height 30
select select "clpro-rt"
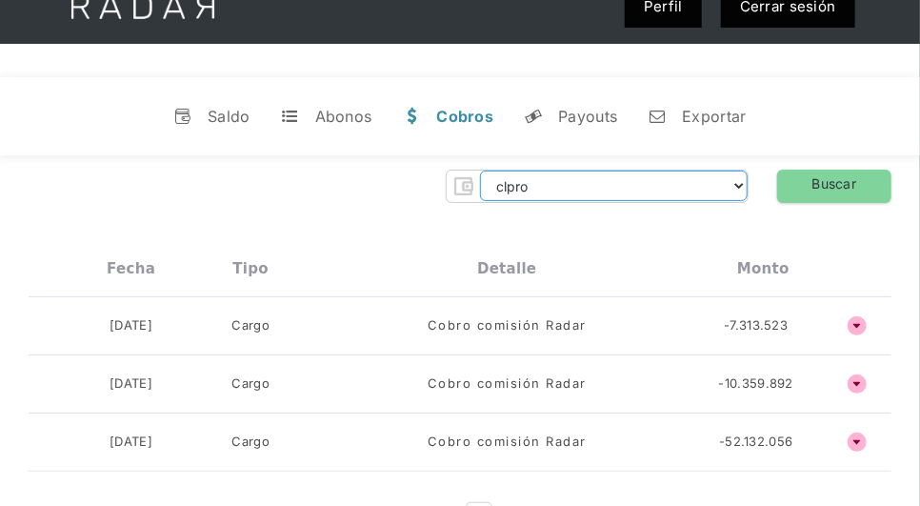
click at [480, 170] on select "dlocal demergechile fcacl2 remitee clpro [PERSON_NAME] urigol radar-cliente rad…" at bounding box center [614, 185] width 268 height 30
click at [809, 190] on link "Buscar" at bounding box center [834, 186] width 114 height 33
